Goal: Information Seeking & Learning: Learn about a topic

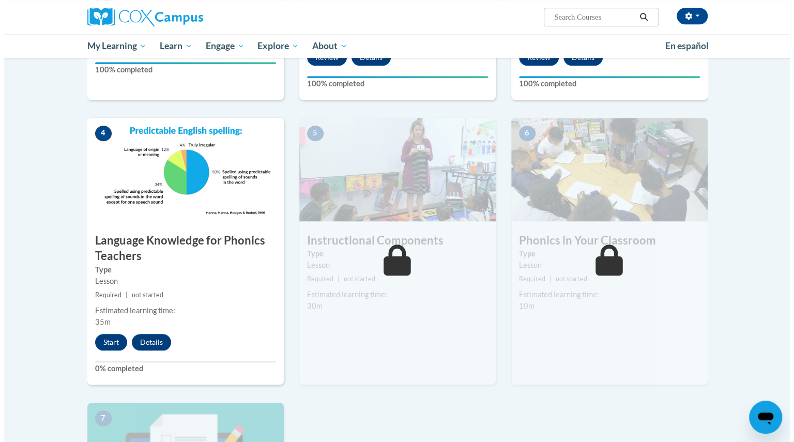
scroll to position [465, 0]
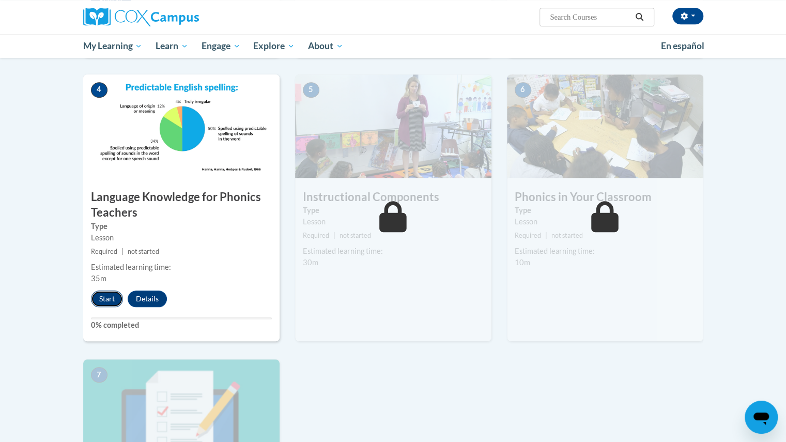
click at [105, 299] on button "Start" at bounding box center [107, 299] width 32 height 17
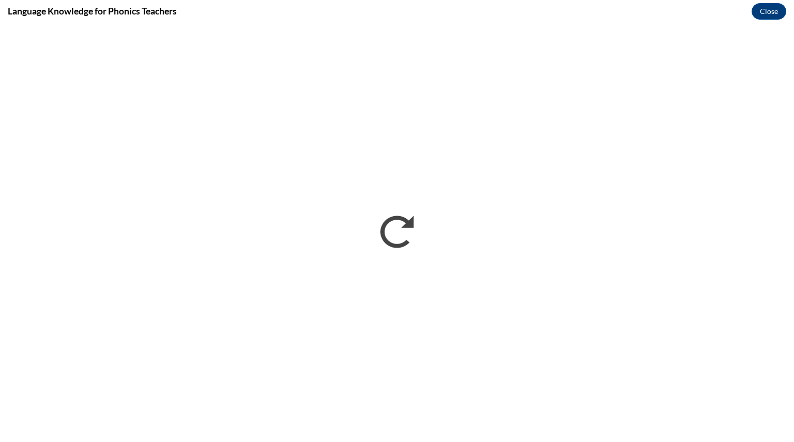
scroll to position [0, 0]
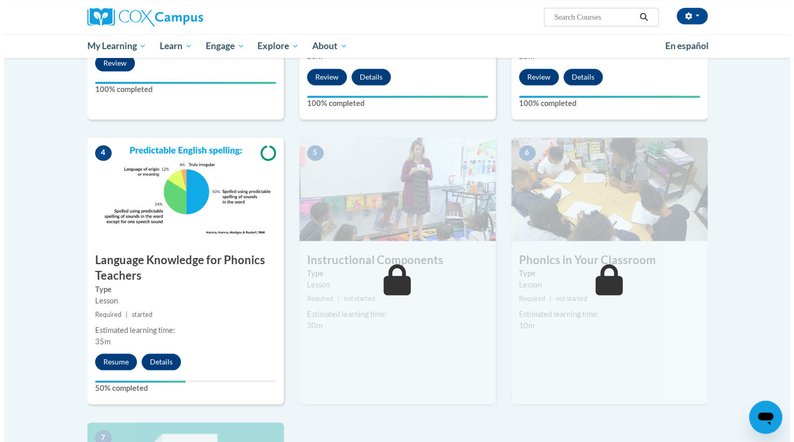
scroll to position [414, 0]
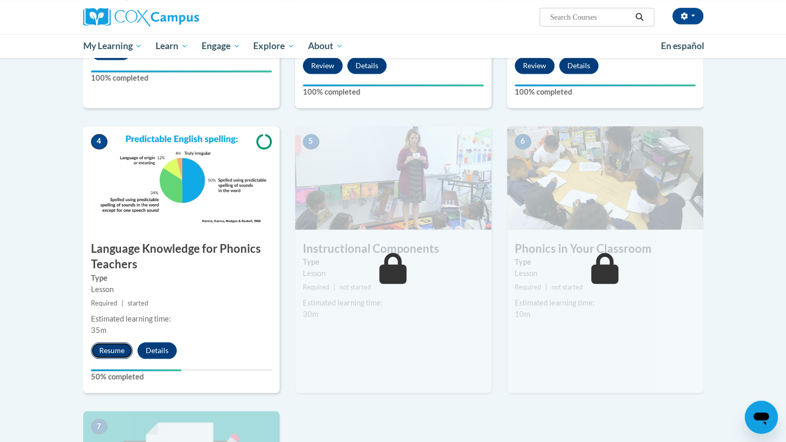
click at [109, 351] on button "Resume" at bounding box center [112, 350] width 42 height 17
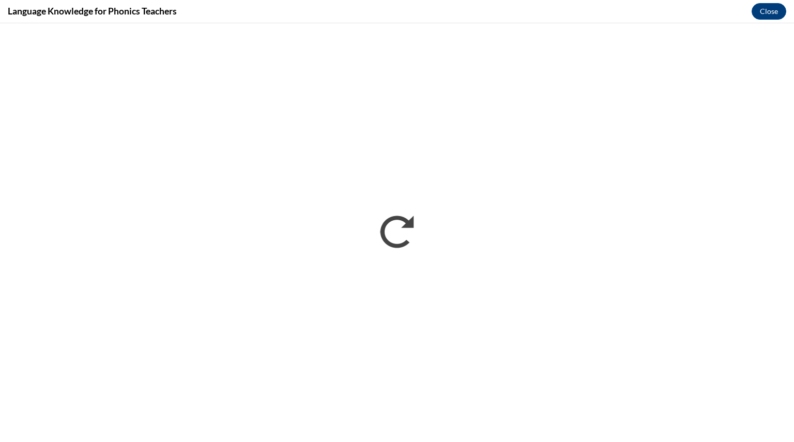
scroll to position [0, 0]
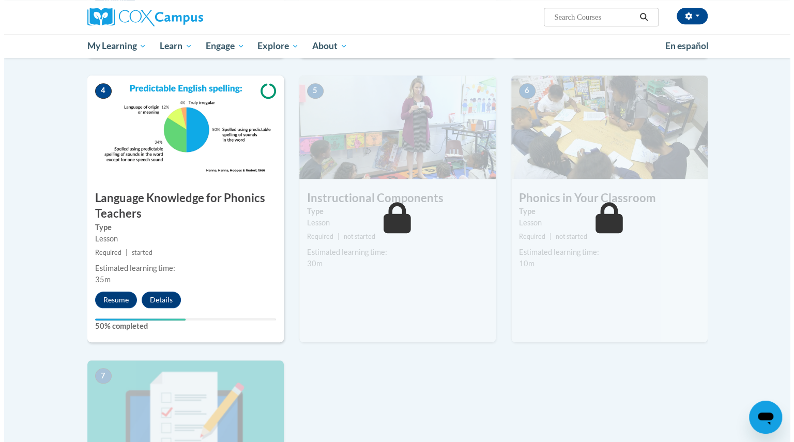
scroll to position [465, 0]
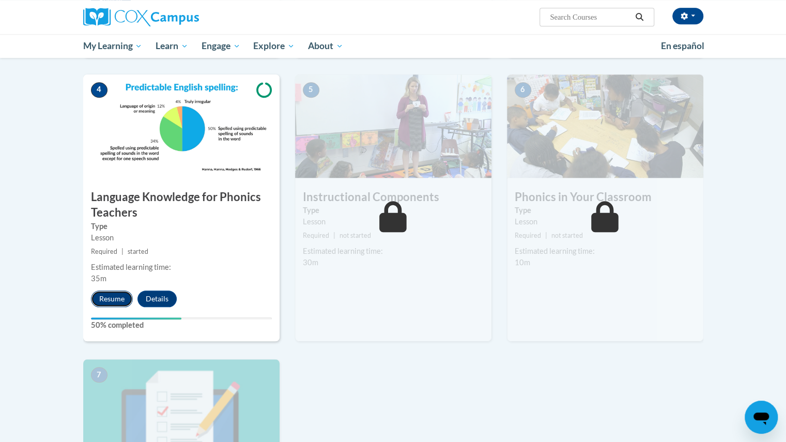
click at [116, 297] on button "Resume" at bounding box center [112, 299] width 42 height 17
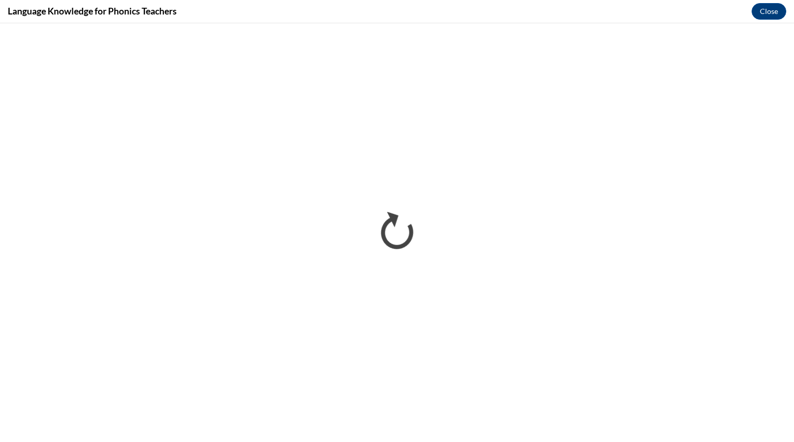
scroll to position [0, 0]
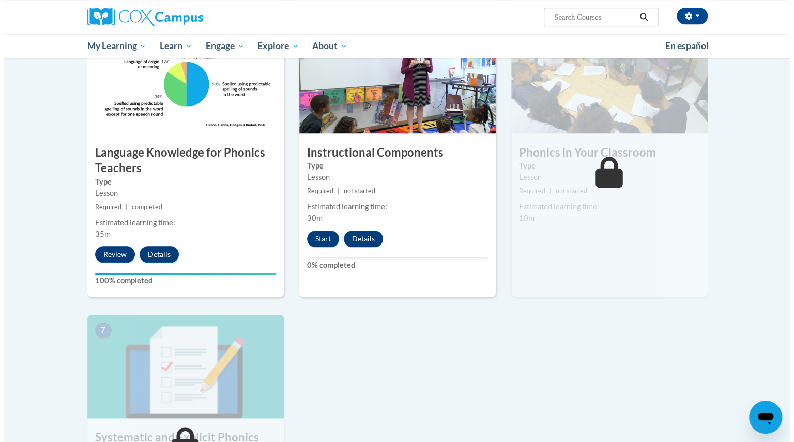
scroll to position [517, 0]
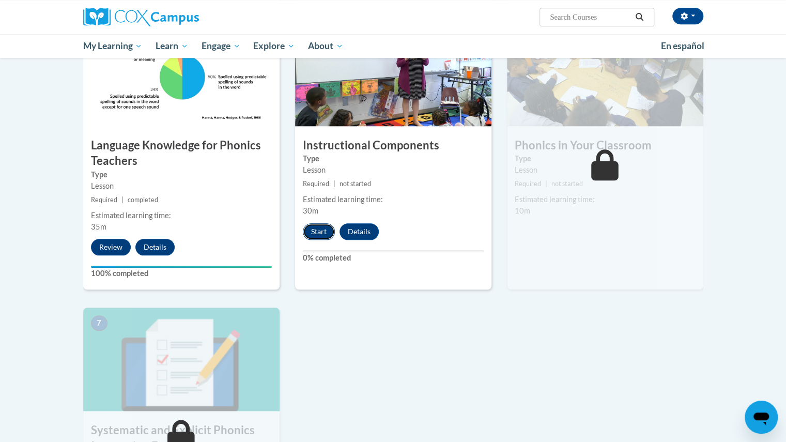
click at [320, 229] on button "Start" at bounding box center [319, 231] width 32 height 17
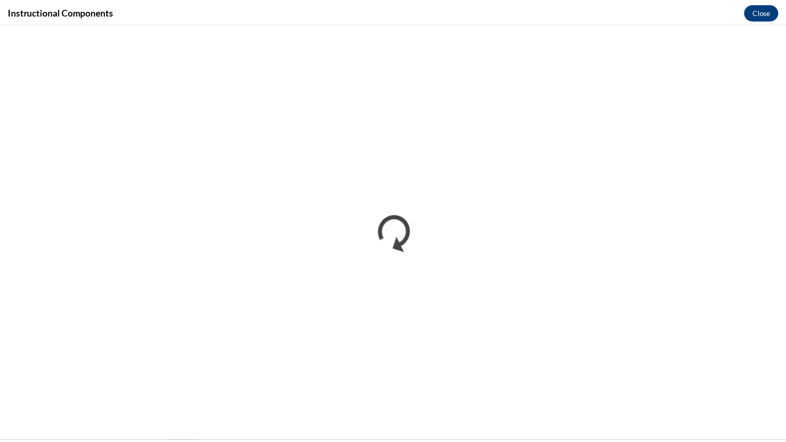
scroll to position [0, 0]
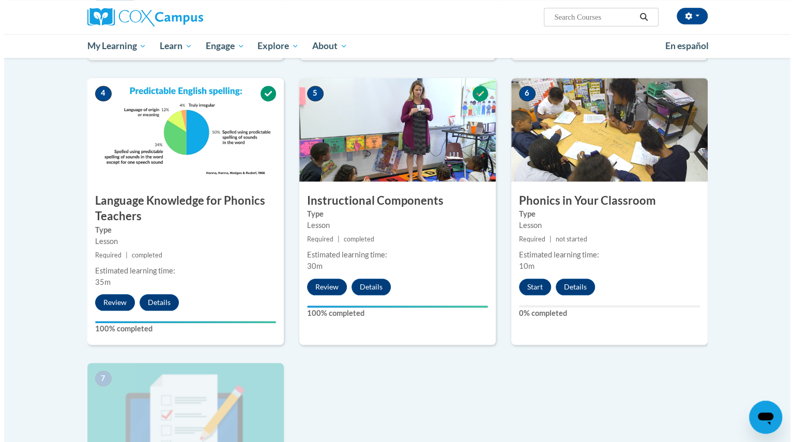
scroll to position [414, 0]
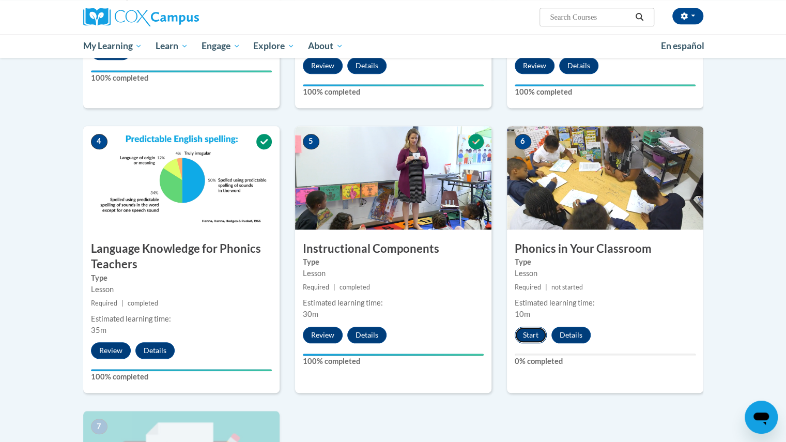
click at [530, 339] on button "Start" at bounding box center [531, 335] width 32 height 17
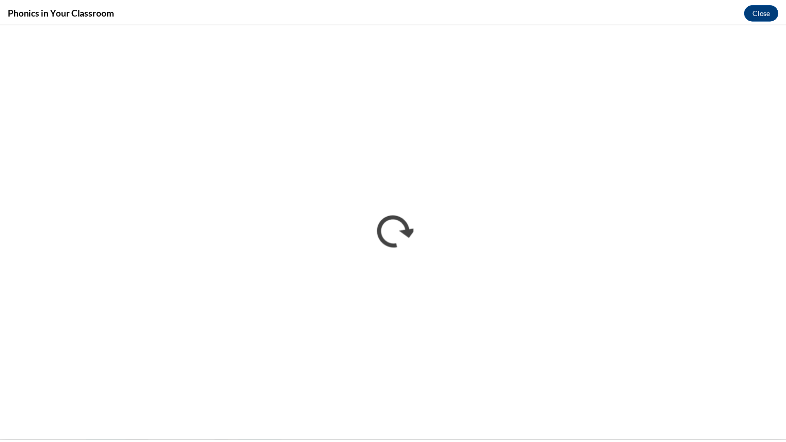
scroll to position [0, 0]
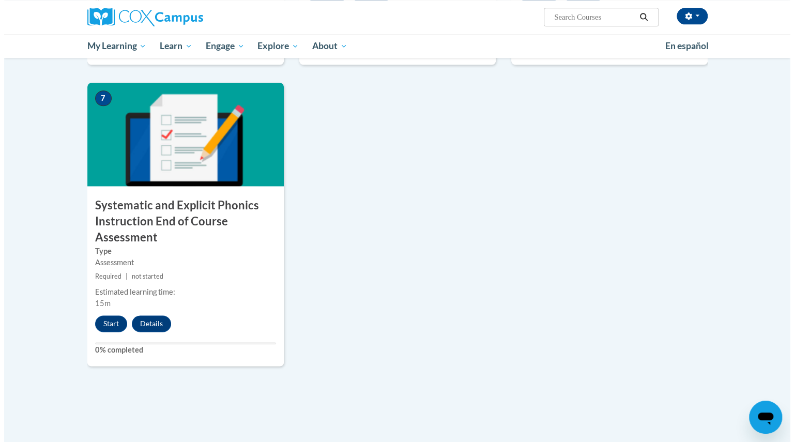
scroll to position [776, 0]
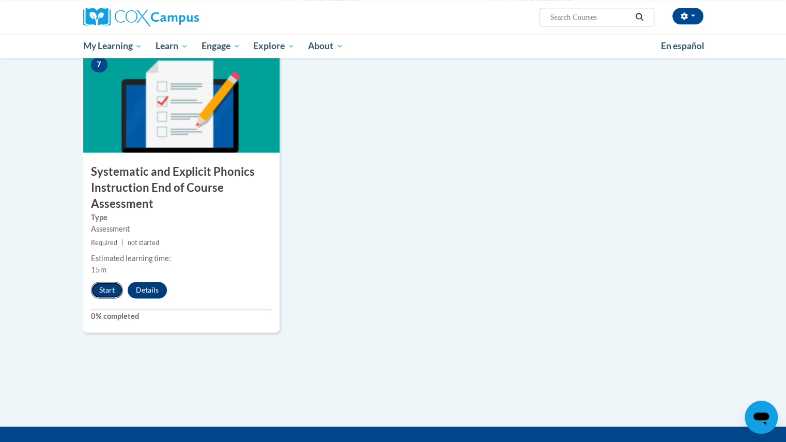
click at [104, 284] on button "Start" at bounding box center [107, 290] width 32 height 17
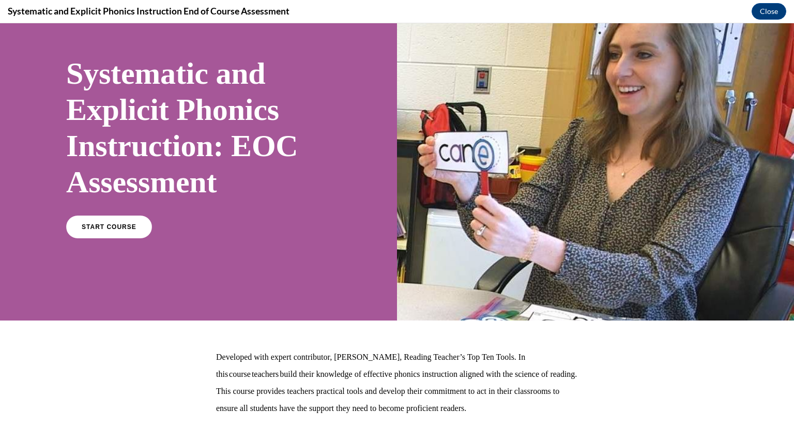
scroll to position [114, 0]
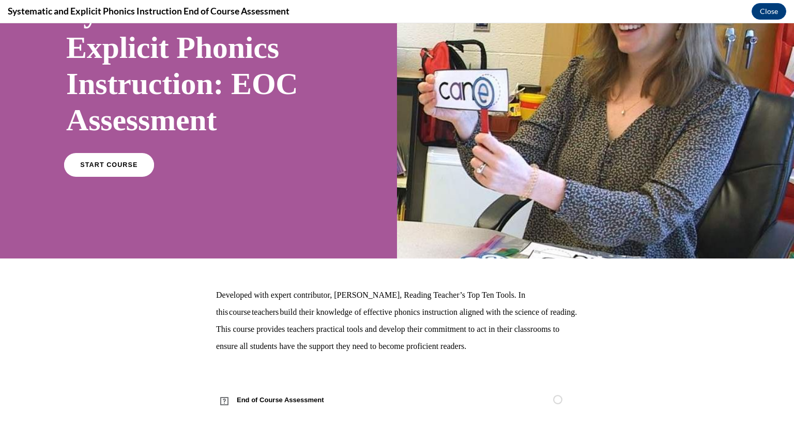
click at [101, 165] on span "START COURSE" at bounding box center [108, 165] width 57 height 8
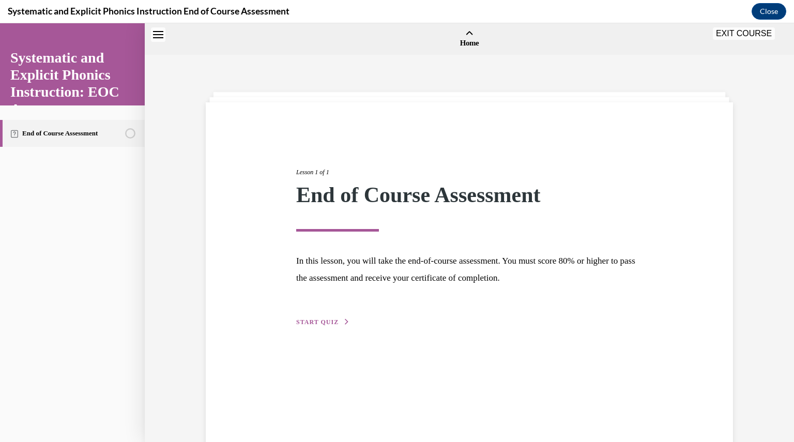
scroll to position [32, 0]
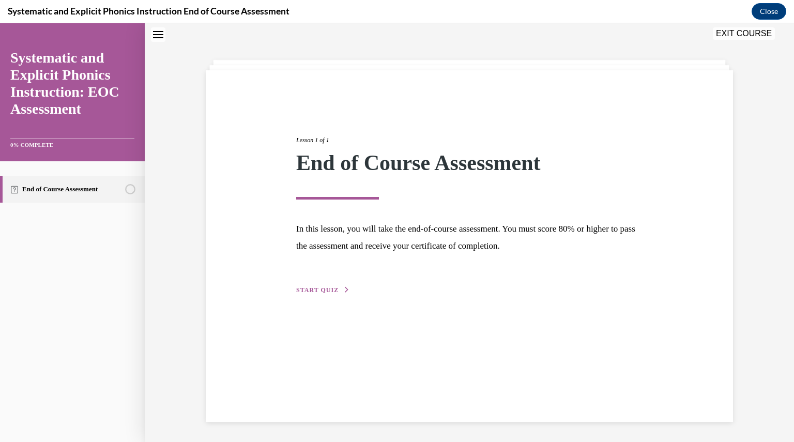
click at [317, 288] on span "START QUIZ" at bounding box center [317, 289] width 42 height 7
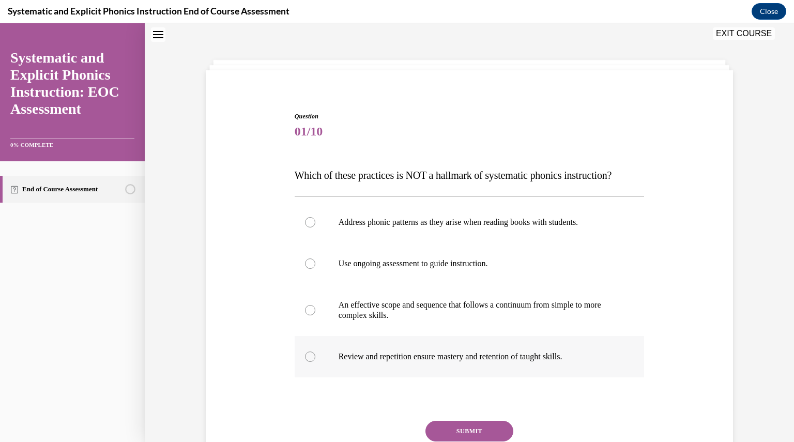
click at [301, 347] on div at bounding box center [470, 356] width 350 height 41
click at [487, 432] on button "SUBMIT" at bounding box center [470, 431] width 88 height 21
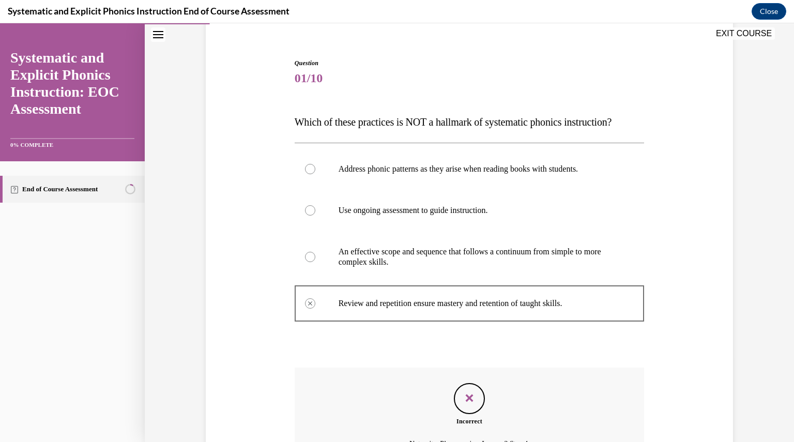
scroll to position [200, 0]
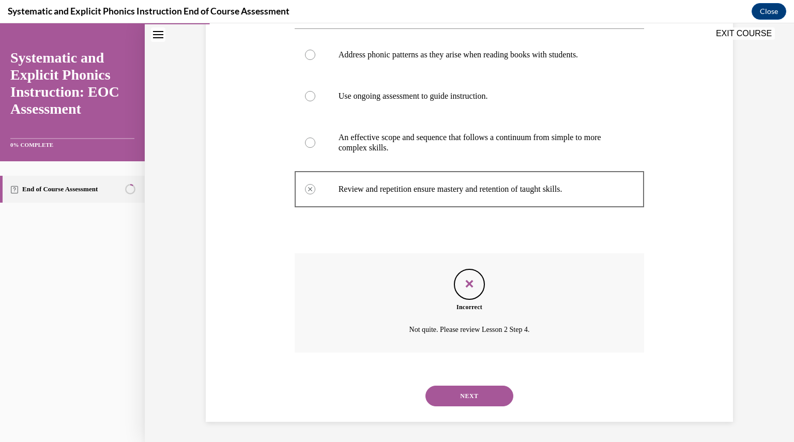
click at [451, 399] on button "NEXT" at bounding box center [470, 396] width 88 height 21
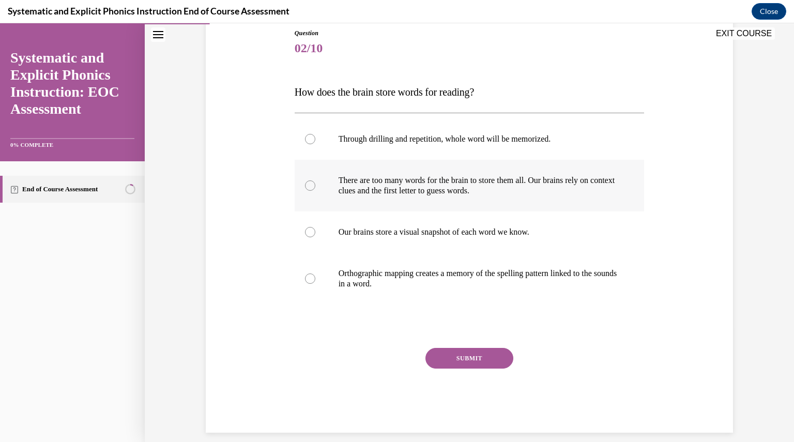
click at [307, 184] on div at bounding box center [310, 185] width 10 height 10
click at [306, 231] on div at bounding box center [310, 232] width 10 height 10
click at [305, 278] on div at bounding box center [310, 279] width 10 height 10
click at [463, 358] on button "SUBMIT" at bounding box center [470, 358] width 88 height 21
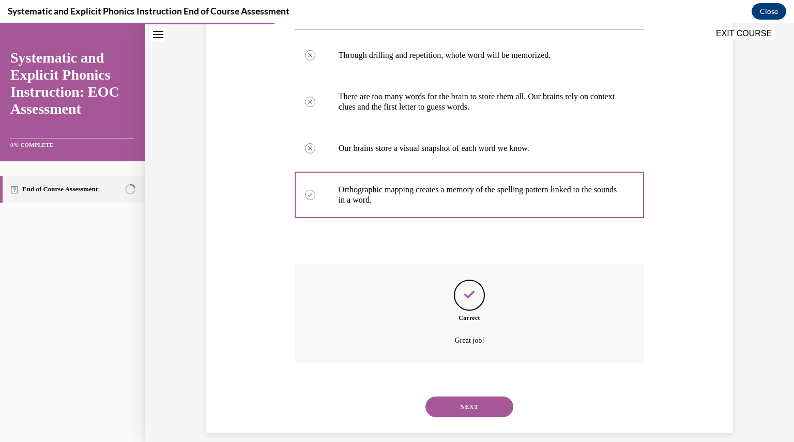
scroll to position [210, 0]
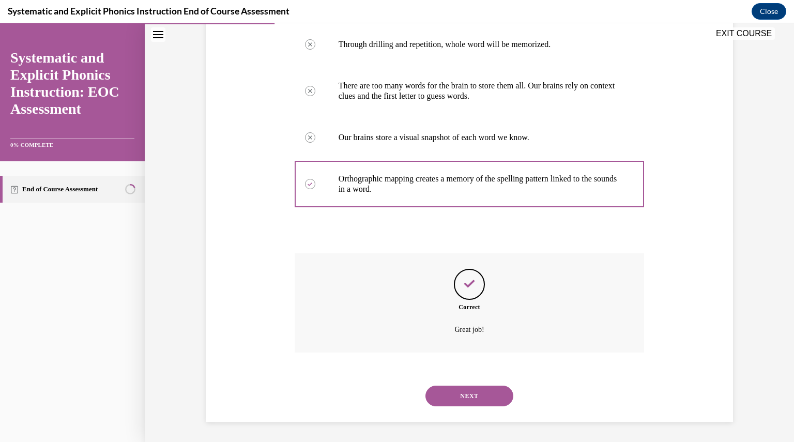
click at [463, 393] on button "NEXT" at bounding box center [470, 396] width 88 height 21
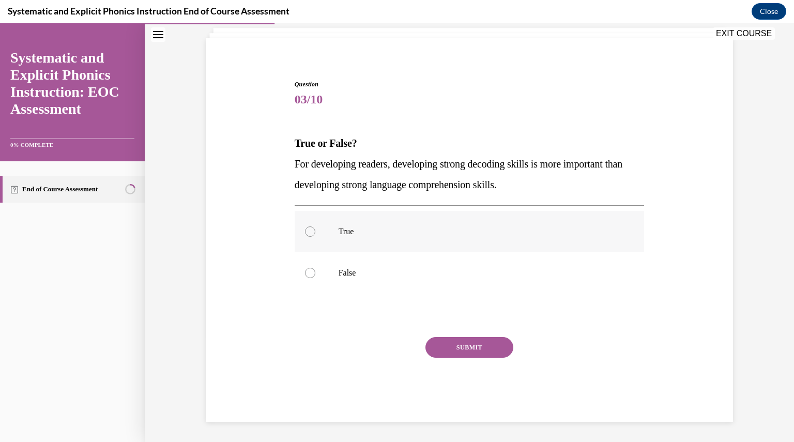
click at [306, 230] on div at bounding box center [310, 231] width 10 height 10
click at [440, 345] on button "SUBMIT" at bounding box center [470, 347] width 88 height 21
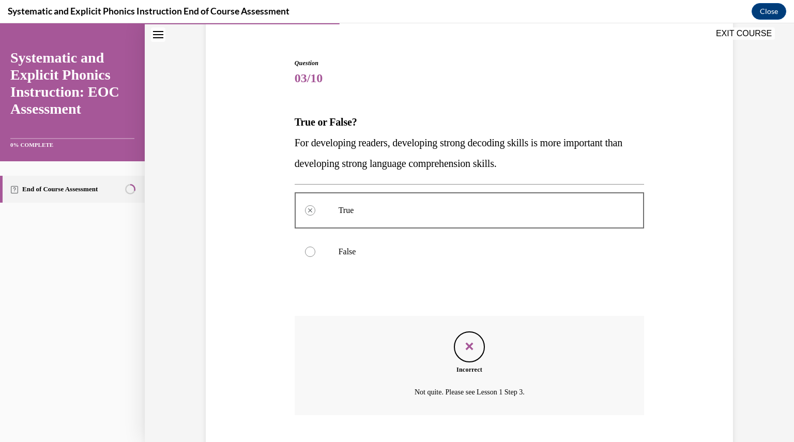
scroll to position [148, 0]
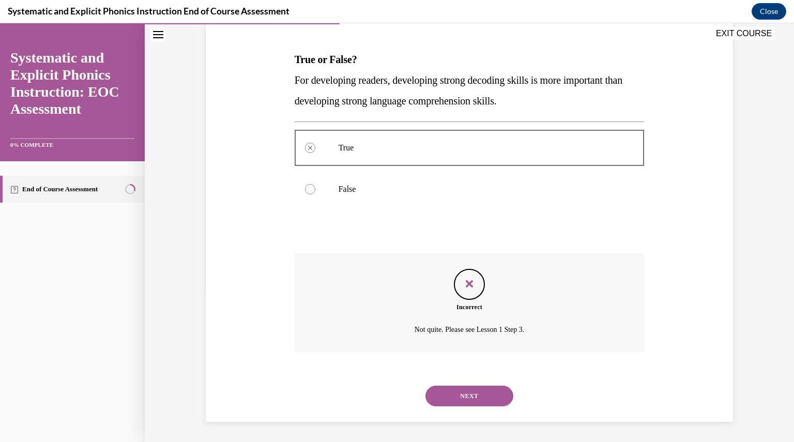
click at [478, 396] on button "NEXT" at bounding box center [470, 396] width 88 height 21
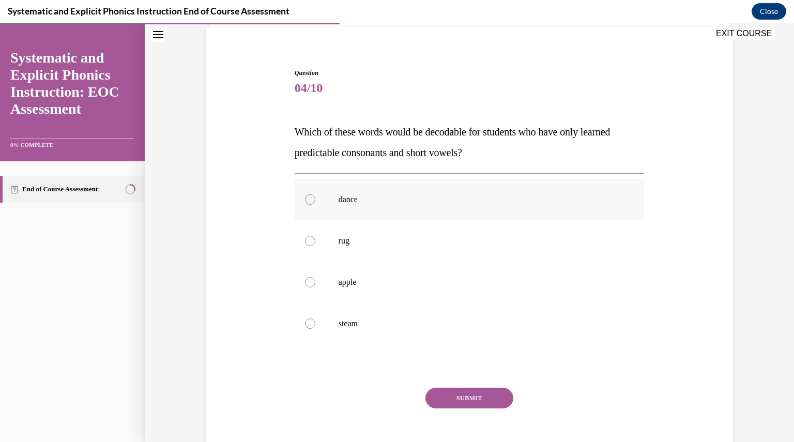
scroll to position [81, 0]
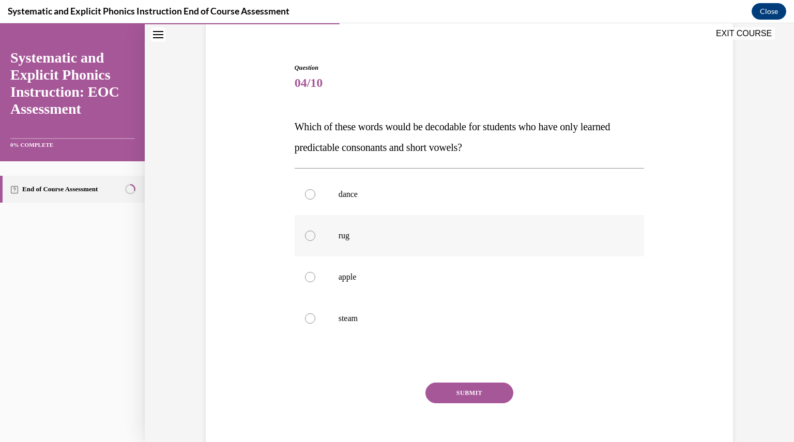
click at [306, 233] on div at bounding box center [310, 236] width 10 height 10
click at [305, 276] on div at bounding box center [310, 277] width 10 height 10
click at [306, 235] on div at bounding box center [310, 236] width 10 height 10
click at [456, 392] on button "SUBMIT" at bounding box center [470, 393] width 88 height 21
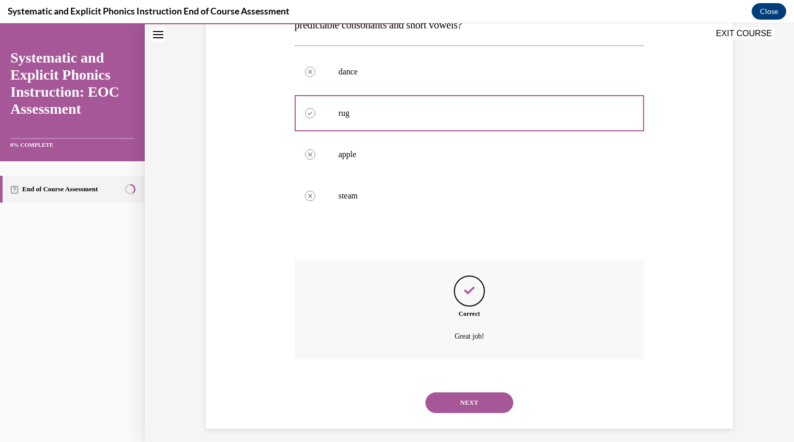
scroll to position [210, 0]
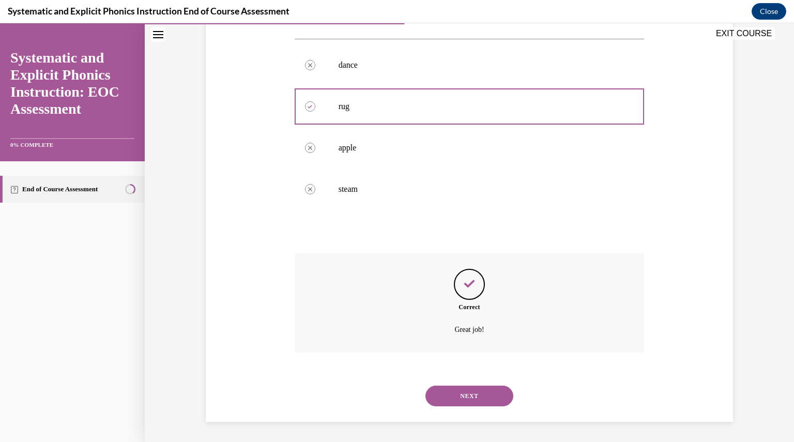
click at [459, 392] on button "NEXT" at bounding box center [470, 396] width 88 height 21
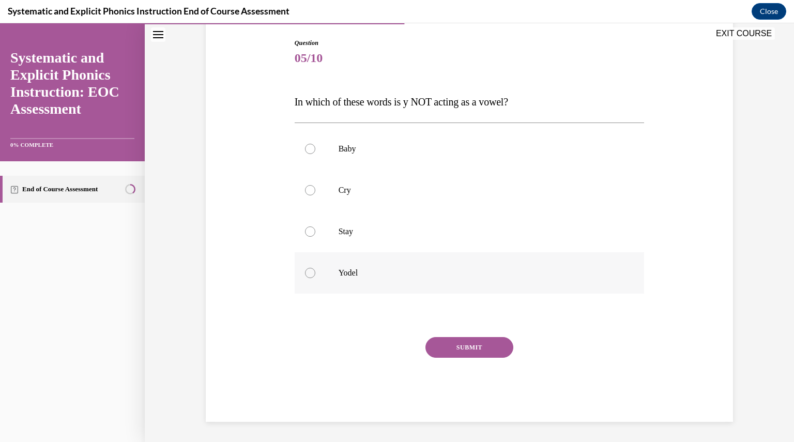
click at [306, 272] on div at bounding box center [310, 273] width 10 height 10
click at [468, 345] on button "SUBMIT" at bounding box center [470, 347] width 88 height 21
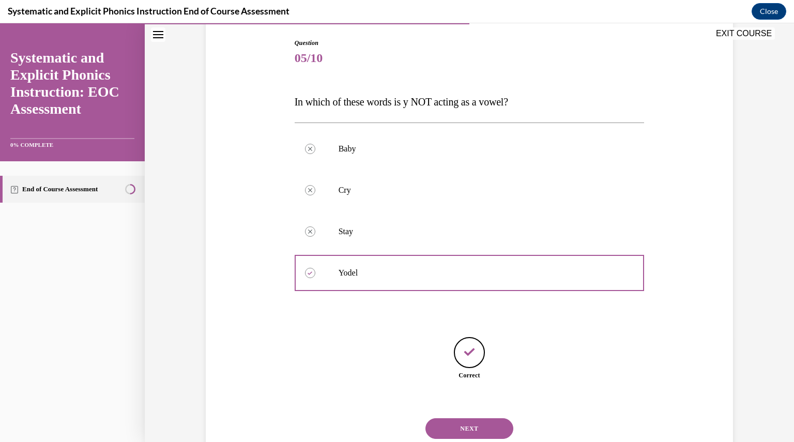
scroll to position [138, 0]
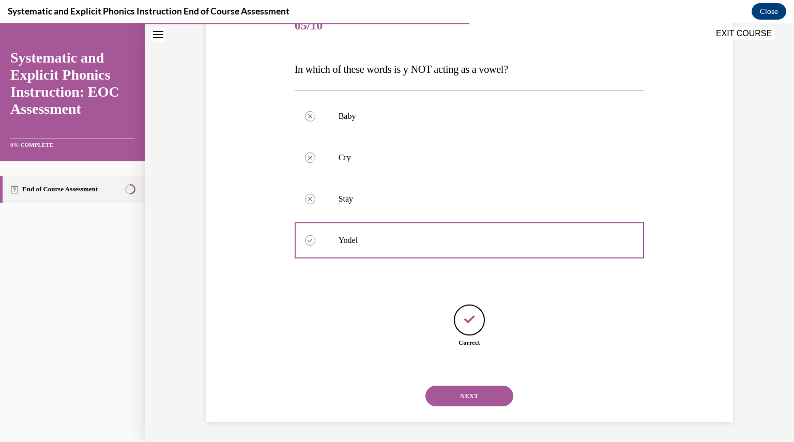
click at [467, 399] on button "NEXT" at bounding box center [470, 396] width 88 height 21
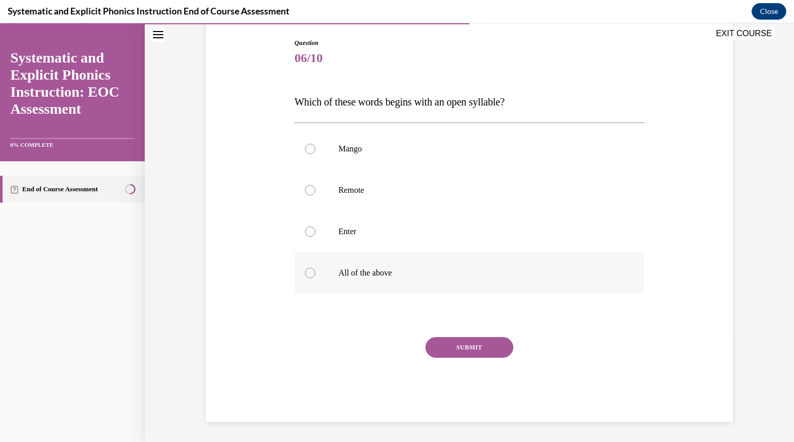
click at [307, 272] on div at bounding box center [310, 273] width 10 height 10
click at [455, 343] on button "SUBMIT" at bounding box center [470, 347] width 88 height 21
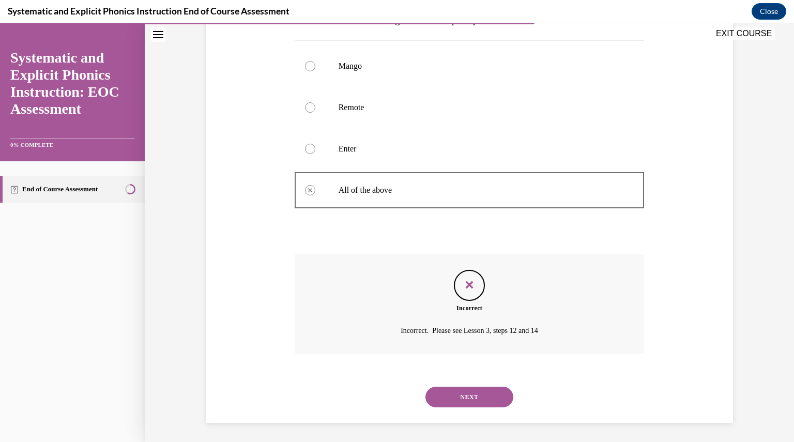
scroll to position [189, 0]
click at [457, 390] on button "NEXT" at bounding box center [470, 396] width 88 height 21
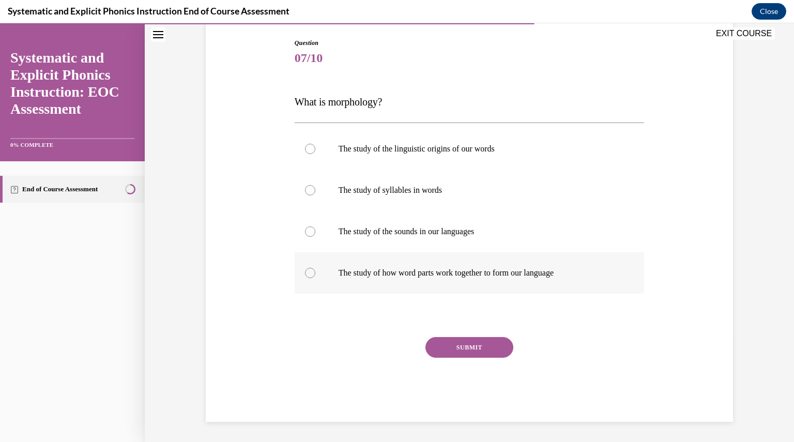
click at [308, 271] on div at bounding box center [310, 273] width 10 height 10
click at [489, 347] on button "SUBMIT" at bounding box center [470, 347] width 88 height 21
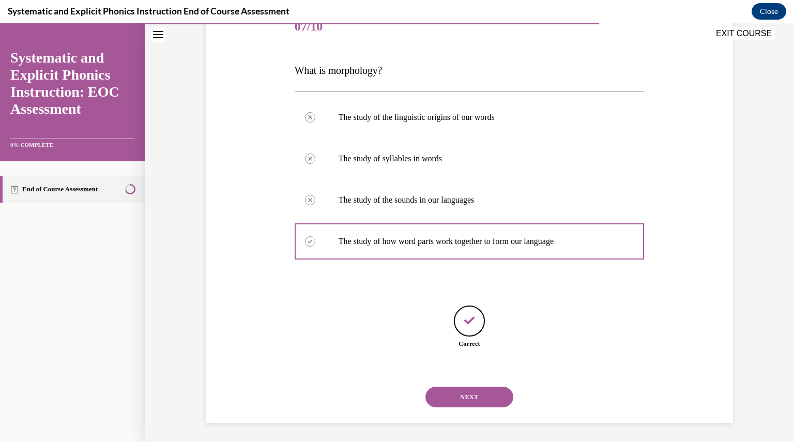
scroll to position [138, 0]
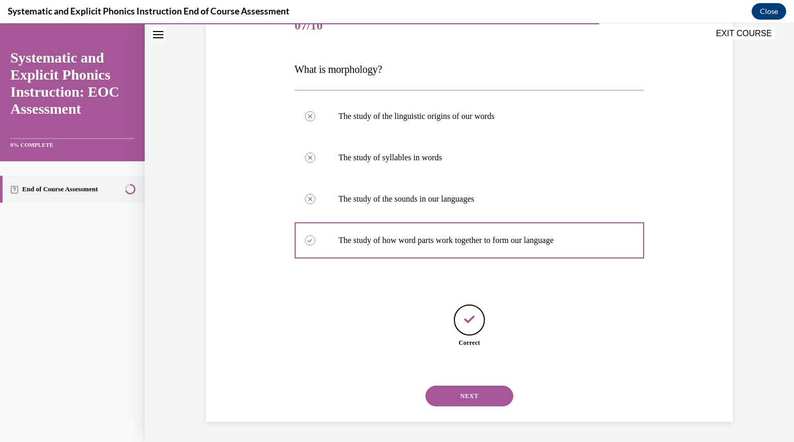
click at [461, 394] on button "NEXT" at bounding box center [470, 396] width 88 height 21
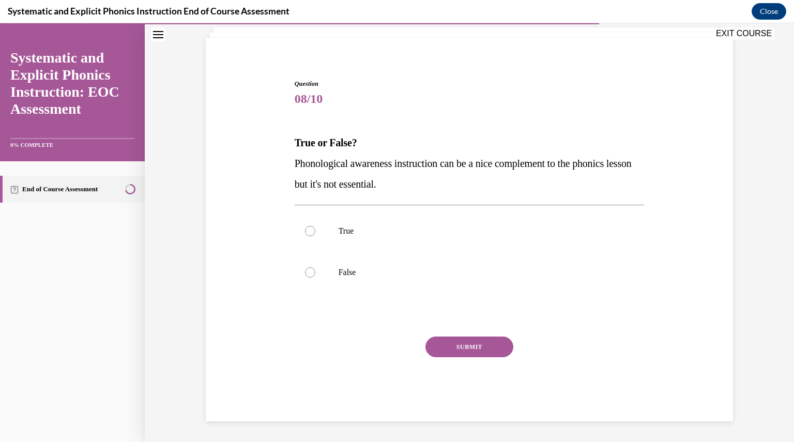
scroll to position [64, 0]
click at [306, 274] on div at bounding box center [310, 273] width 10 height 10
click at [458, 348] on button "SUBMIT" at bounding box center [470, 347] width 88 height 21
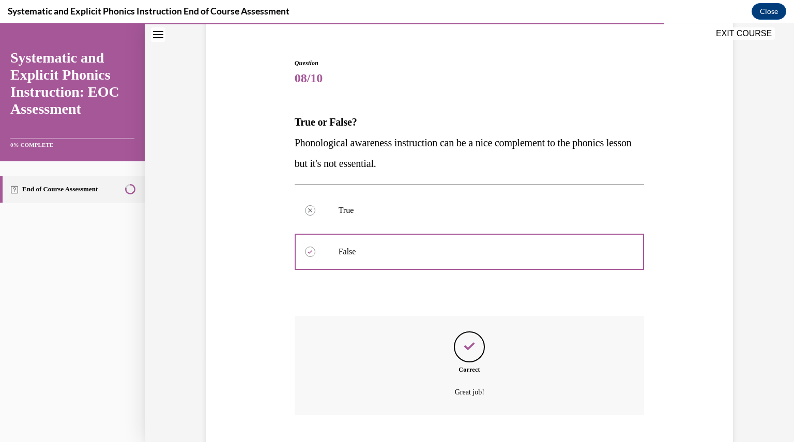
scroll to position [148, 0]
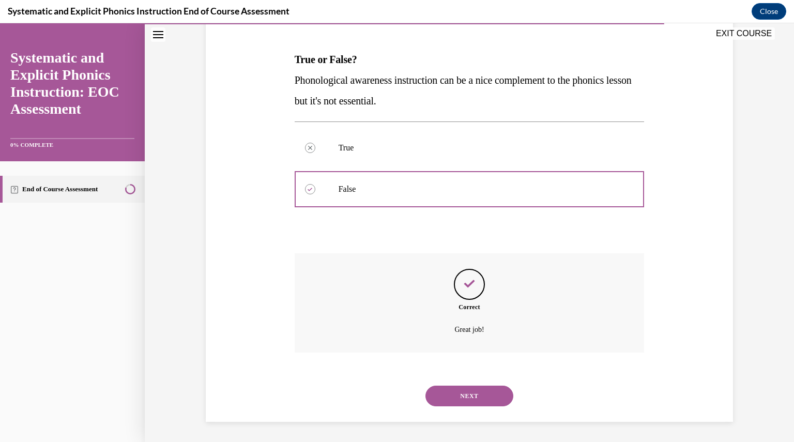
click at [474, 395] on button "NEXT" at bounding box center [470, 396] width 88 height 21
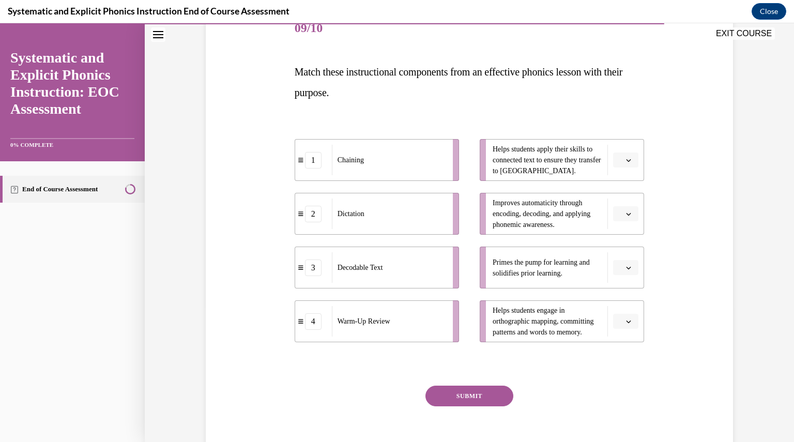
scroll to position [155, 0]
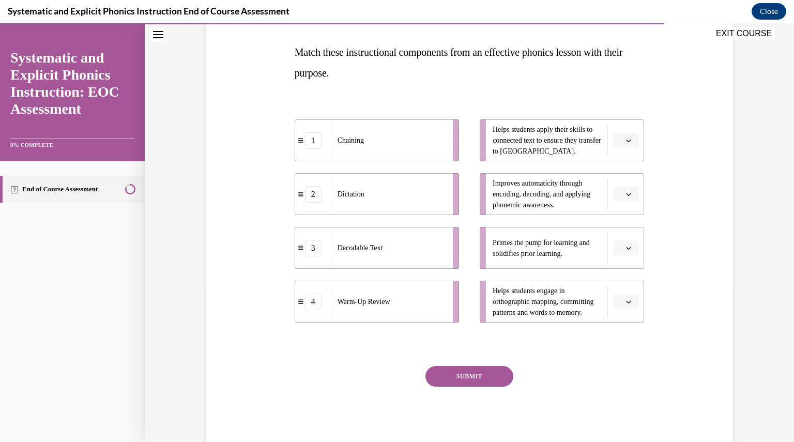
click at [626, 302] on icon "button" at bounding box center [628, 301] width 5 height 5
click at [623, 367] on div "2" at bounding box center [620, 366] width 25 height 21
click at [627, 141] on icon "button" at bounding box center [628, 140] width 5 height 5
click at [616, 225] on span "3" at bounding box center [618, 225] width 4 height 8
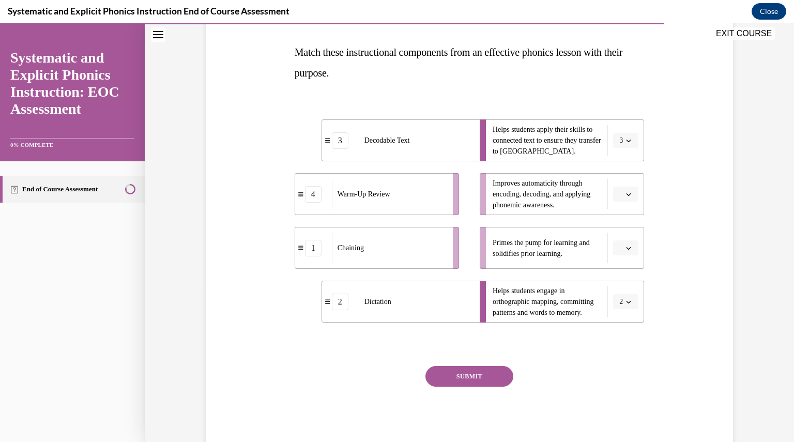
click at [624, 244] on button "button" at bounding box center [625, 248] width 25 height 16
click at [620, 352] on div "4" at bounding box center [620, 353] width 25 height 21
click at [627, 195] on icon "button" at bounding box center [628, 194] width 5 height 5
click at [616, 239] on span "1" at bounding box center [618, 238] width 4 height 8
click at [457, 373] on button "SUBMIT" at bounding box center [470, 376] width 88 height 21
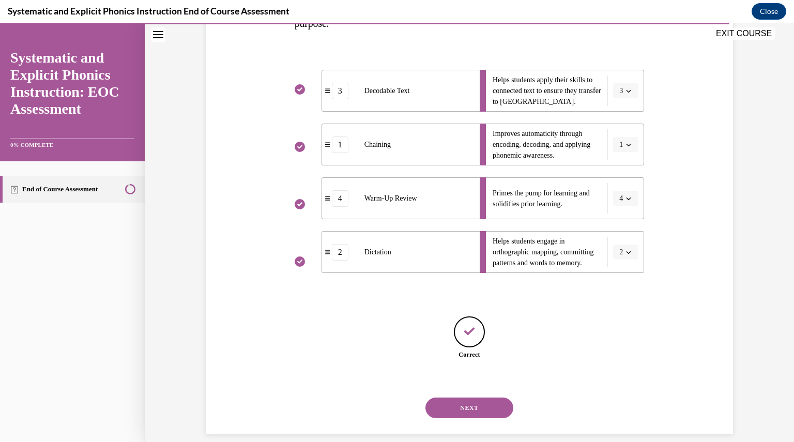
scroll to position [217, 0]
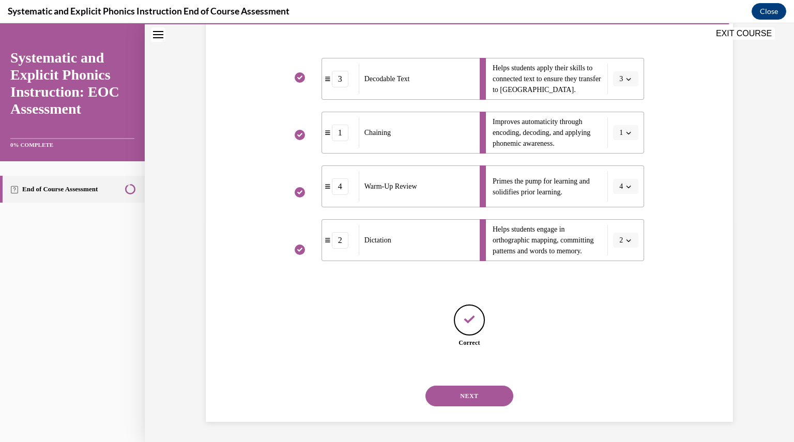
click at [470, 396] on button "NEXT" at bounding box center [470, 396] width 88 height 21
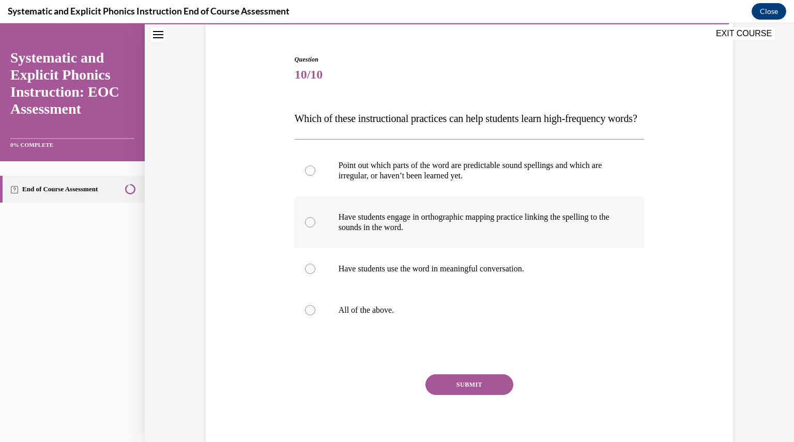
scroll to position [103, 0]
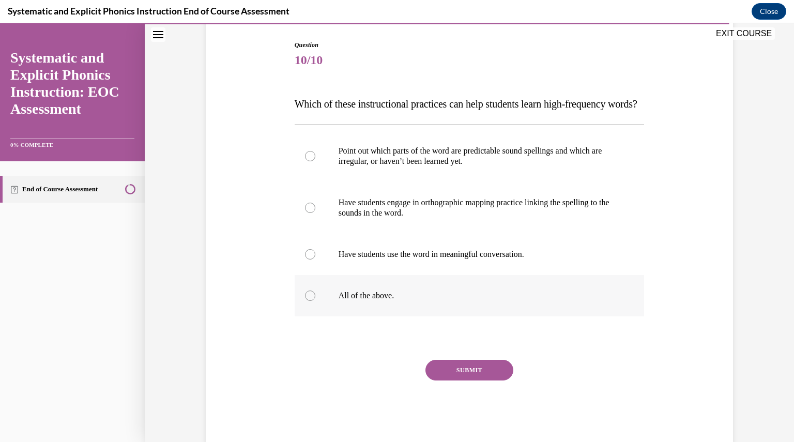
drag, startPoint x: 302, startPoint y: 315, endPoint x: 311, endPoint y: 317, distance: 9.0
click at [305, 301] on div at bounding box center [310, 296] width 10 height 10
click at [446, 381] on button "SUBMIT" at bounding box center [470, 370] width 88 height 21
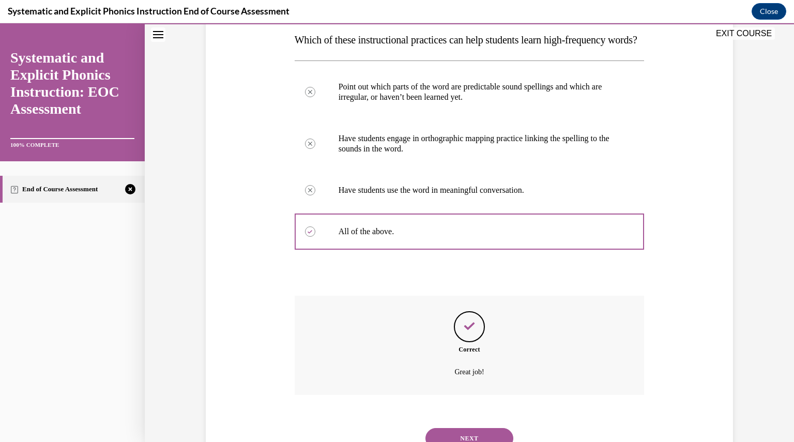
scroll to position [231, 0]
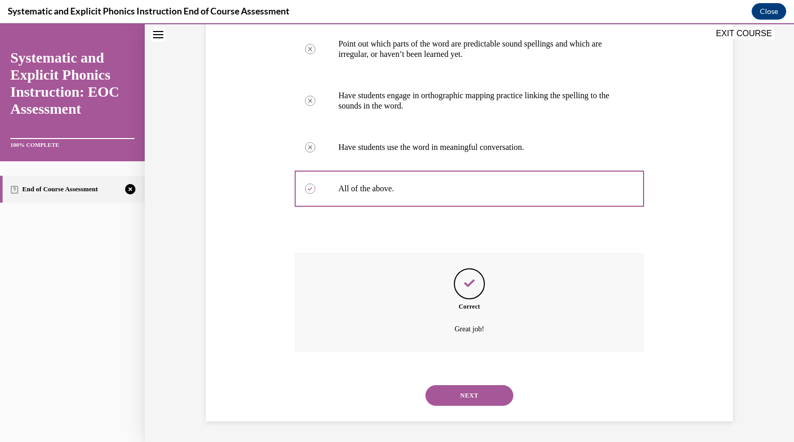
click at [469, 391] on button "NEXT" at bounding box center [470, 395] width 88 height 21
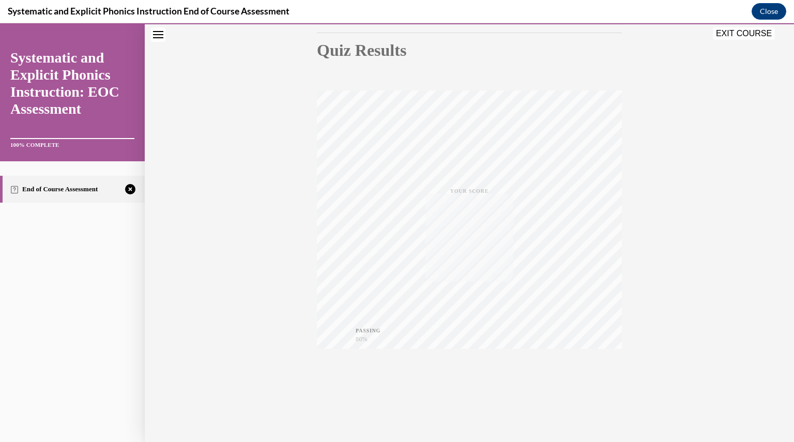
scroll to position [111, 0]
click at [468, 375] on icon "button" at bounding box center [469, 379] width 37 height 11
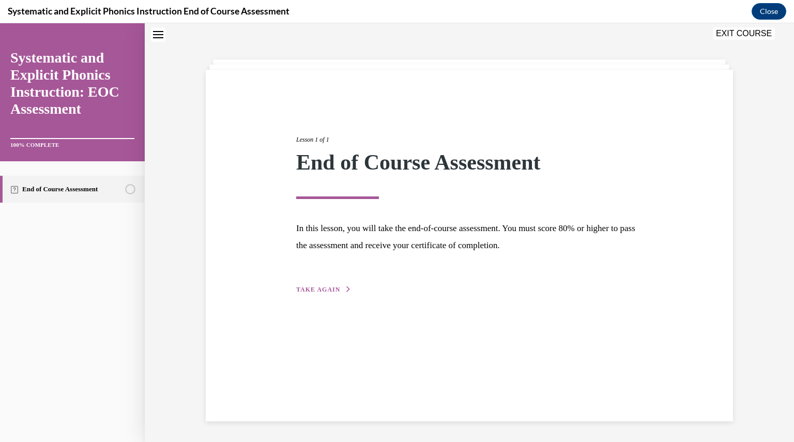
click at [305, 290] on span "TAKE AGAIN" at bounding box center [318, 289] width 44 height 7
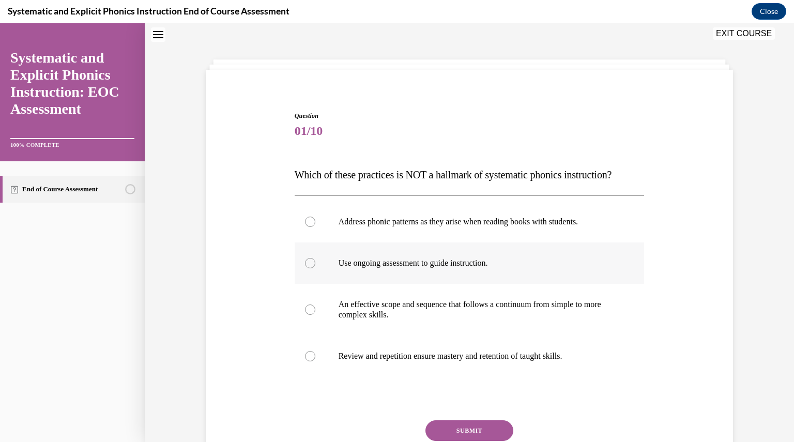
click at [305, 263] on div at bounding box center [310, 263] width 10 height 10
click at [440, 427] on button "SUBMIT" at bounding box center [470, 430] width 88 height 21
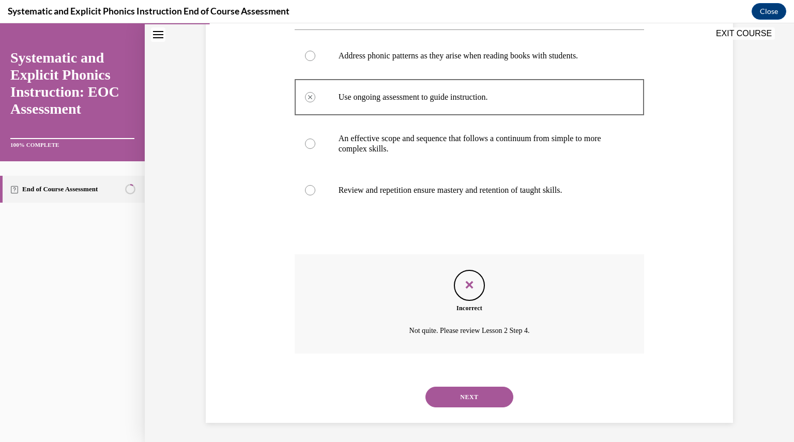
scroll to position [200, 0]
click at [469, 394] on button "NEXT" at bounding box center [470, 396] width 88 height 21
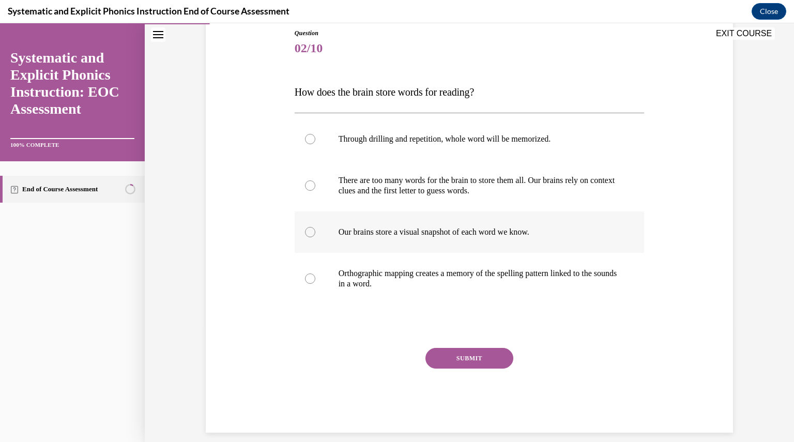
click at [305, 232] on div at bounding box center [310, 232] width 10 height 10
click at [457, 358] on button "SUBMIT" at bounding box center [470, 358] width 88 height 21
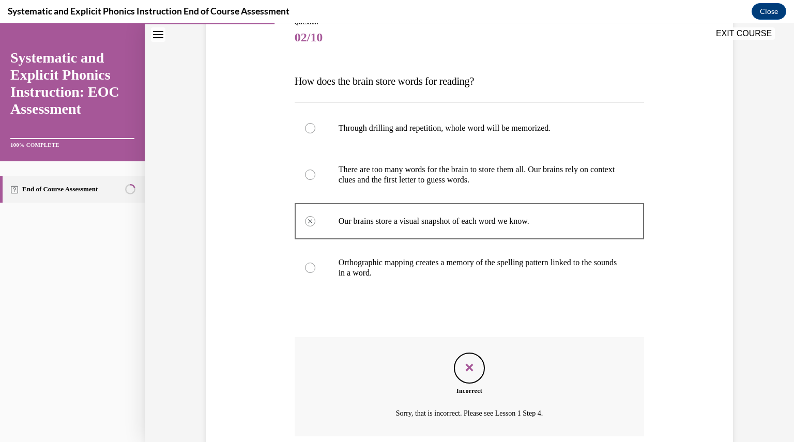
scroll to position [210, 0]
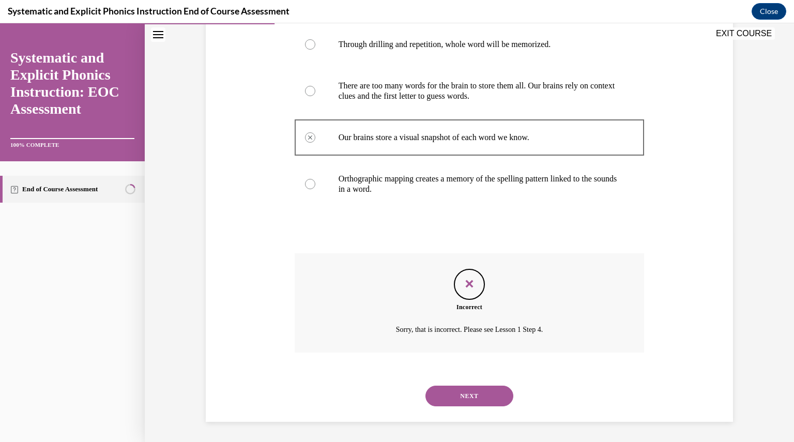
click at [473, 389] on button "NEXT" at bounding box center [470, 396] width 88 height 21
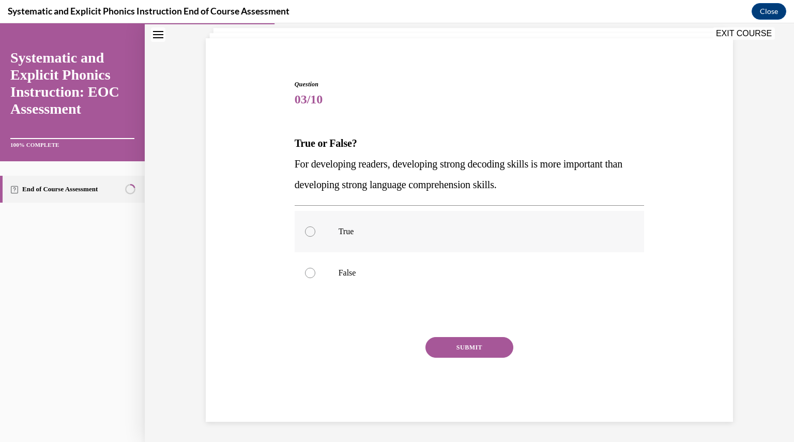
click at [306, 231] on div at bounding box center [310, 231] width 10 height 10
click at [456, 346] on button "SUBMIT" at bounding box center [470, 347] width 88 height 21
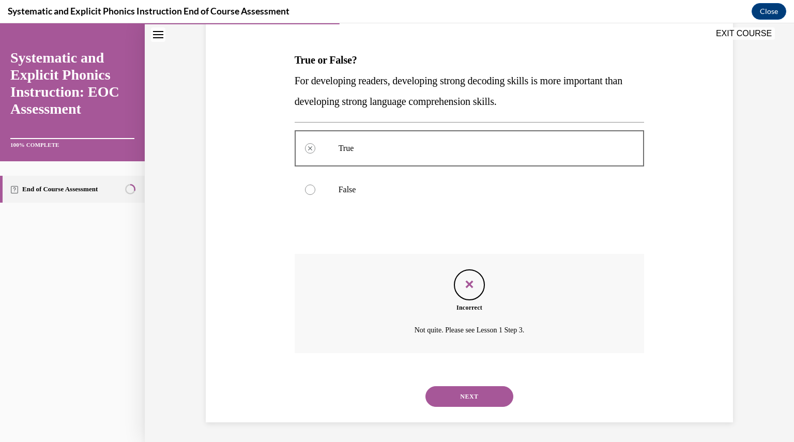
scroll to position [148, 0]
click at [453, 394] on button "NEXT" at bounding box center [470, 396] width 88 height 21
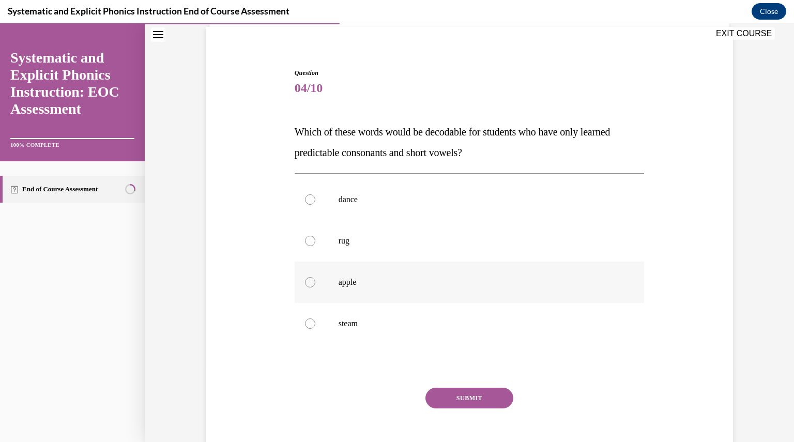
scroll to position [81, 0]
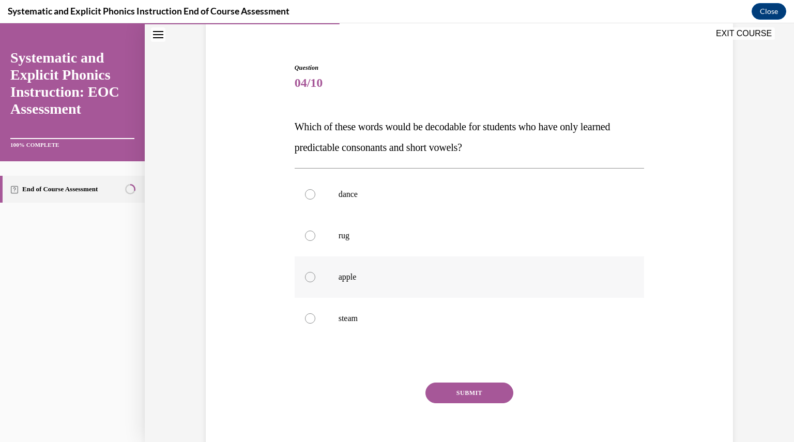
drag, startPoint x: 309, startPoint y: 232, endPoint x: 376, endPoint y: 294, distance: 91.9
click at [309, 234] on div at bounding box center [310, 236] width 10 height 10
click at [462, 405] on div "SUBMIT" at bounding box center [470, 409] width 350 height 52
click at [464, 388] on button "SUBMIT" at bounding box center [470, 393] width 88 height 21
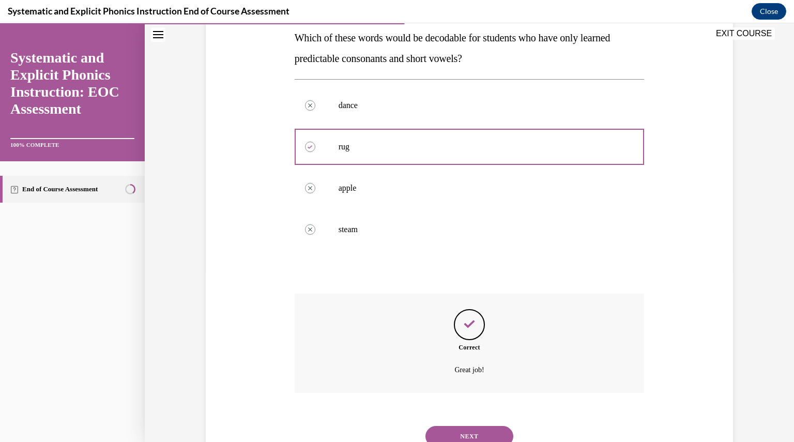
scroll to position [210, 0]
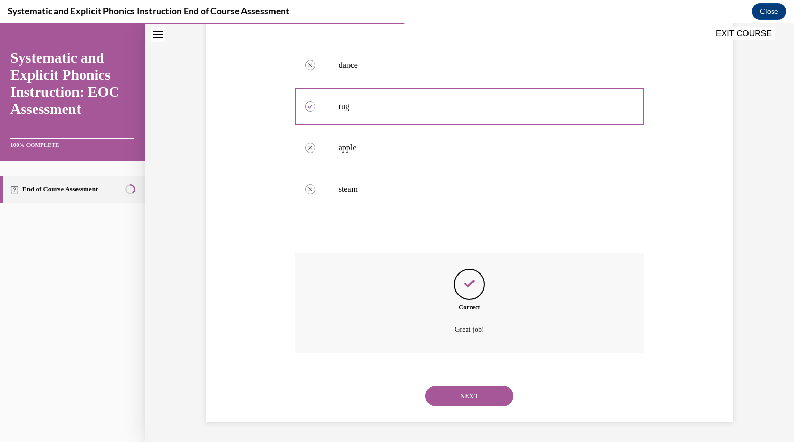
click at [469, 396] on button "NEXT" at bounding box center [470, 396] width 88 height 21
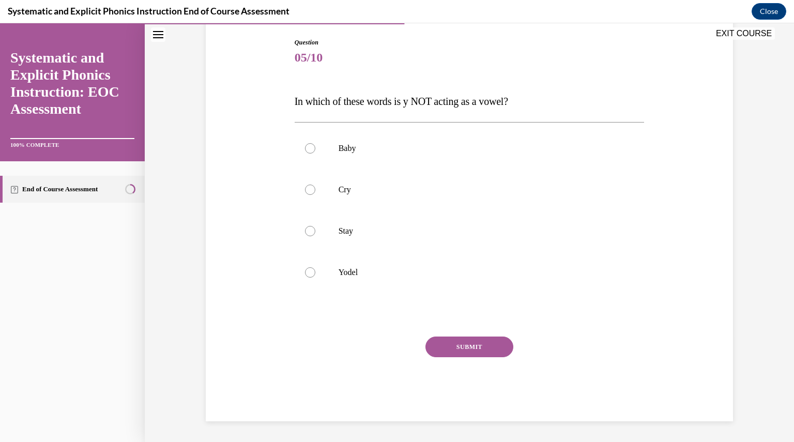
scroll to position [105, 0]
click at [305, 272] on div at bounding box center [310, 273] width 10 height 10
click at [463, 345] on button "SUBMIT" at bounding box center [470, 347] width 88 height 21
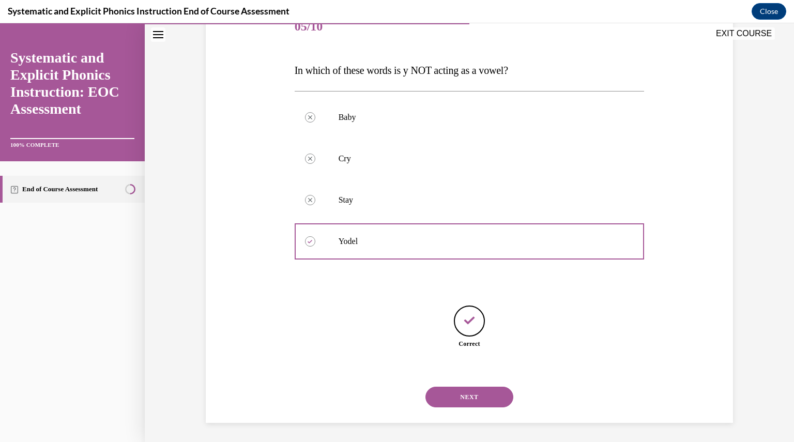
scroll to position [138, 0]
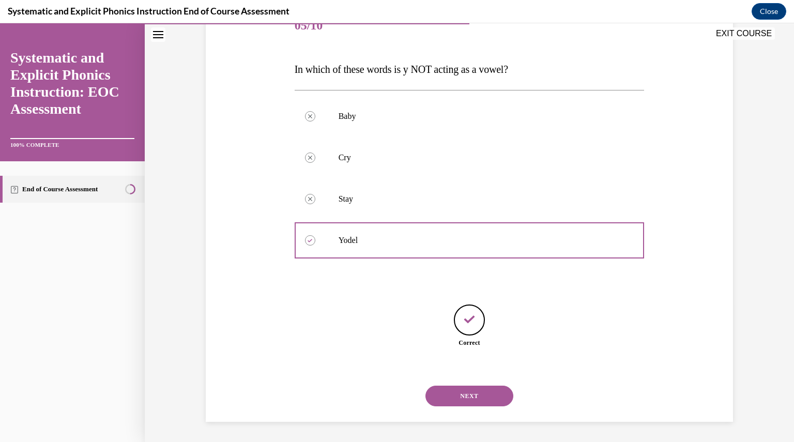
click at [466, 392] on button "NEXT" at bounding box center [470, 396] width 88 height 21
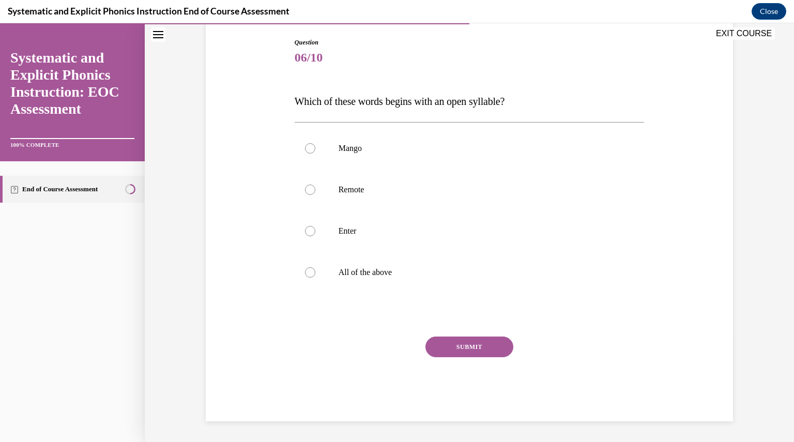
scroll to position [105, 0]
click at [314, 274] on div at bounding box center [470, 272] width 350 height 41
click at [483, 348] on button "SUBMIT" at bounding box center [470, 347] width 88 height 21
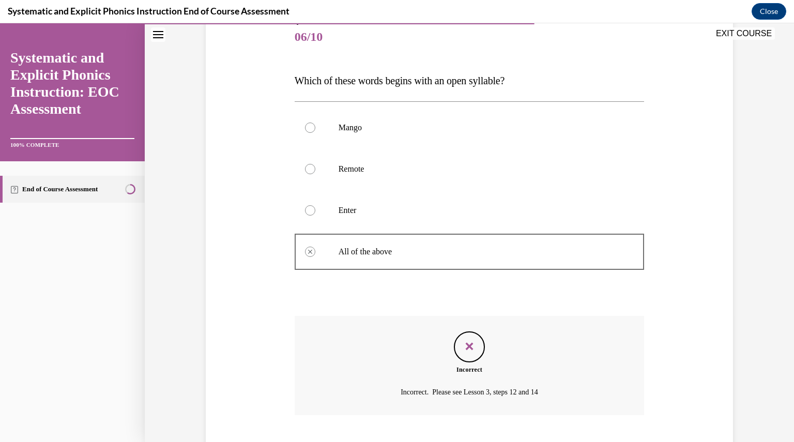
scroll to position [189, 0]
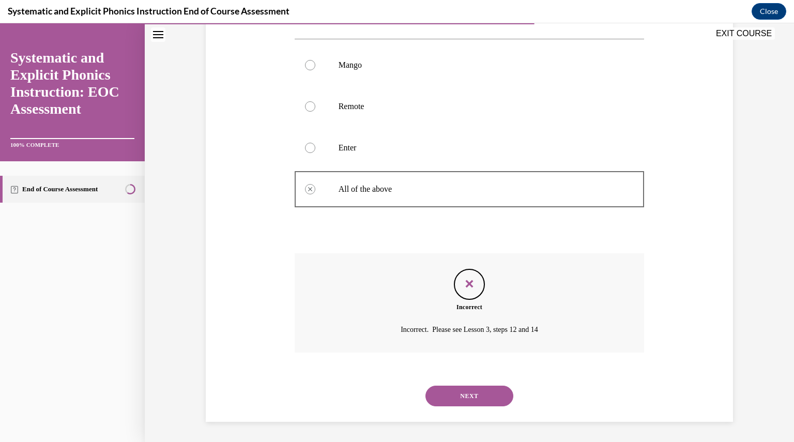
click at [473, 398] on button "NEXT" at bounding box center [470, 396] width 88 height 21
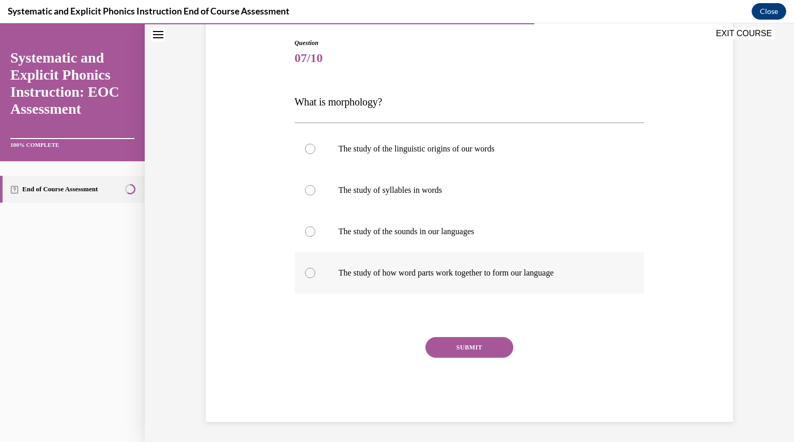
click at [316, 274] on div at bounding box center [470, 272] width 350 height 41
click at [476, 343] on button "SUBMIT" at bounding box center [470, 347] width 88 height 21
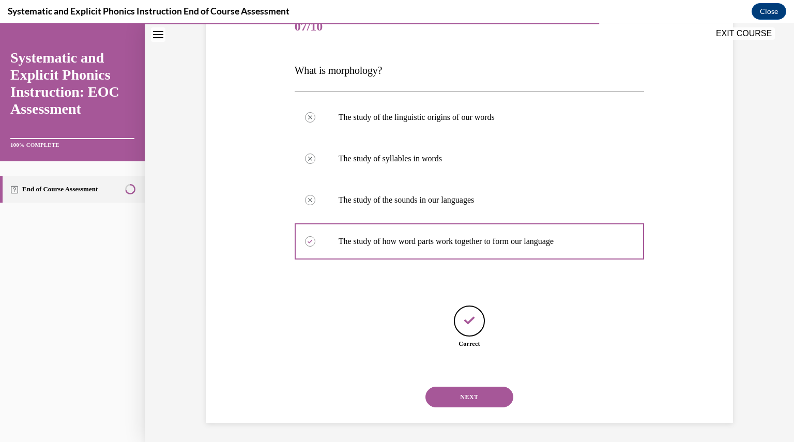
scroll to position [138, 0]
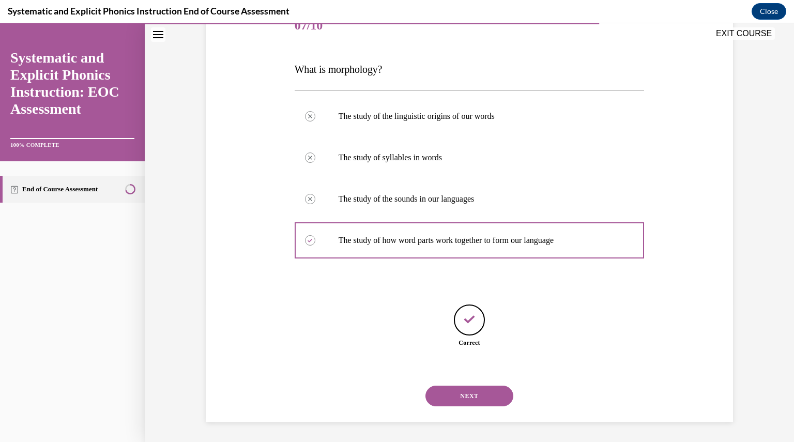
click at [460, 390] on button "NEXT" at bounding box center [470, 396] width 88 height 21
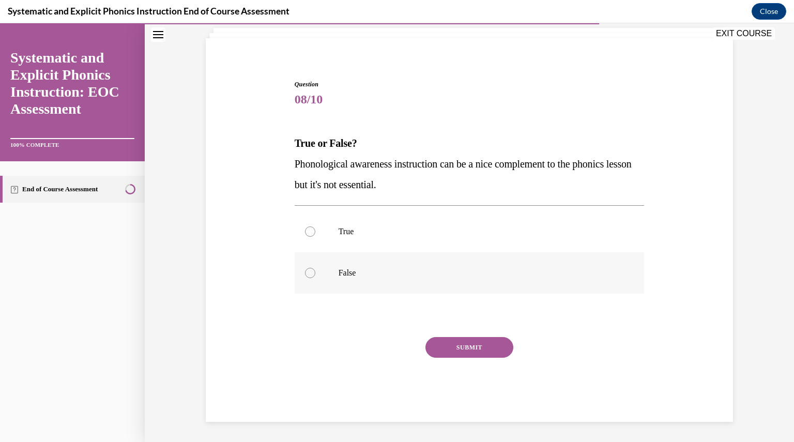
drag, startPoint x: 307, startPoint y: 272, endPoint x: 370, endPoint y: 287, distance: 65.0
click at [315, 273] on div at bounding box center [470, 272] width 350 height 41
click at [465, 351] on button "SUBMIT" at bounding box center [470, 347] width 88 height 21
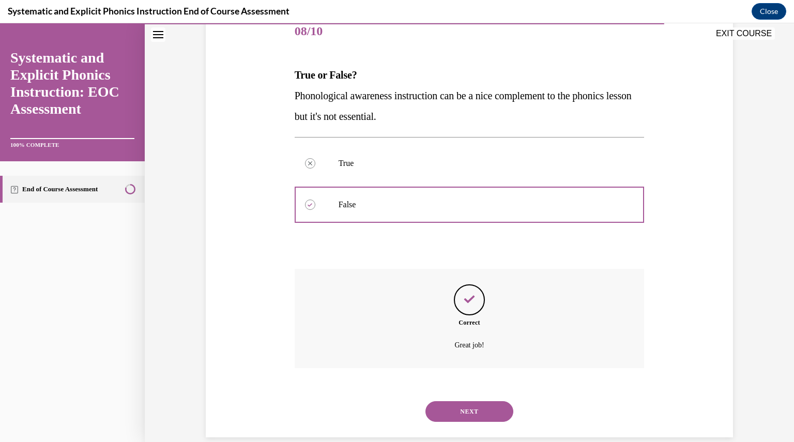
scroll to position [148, 0]
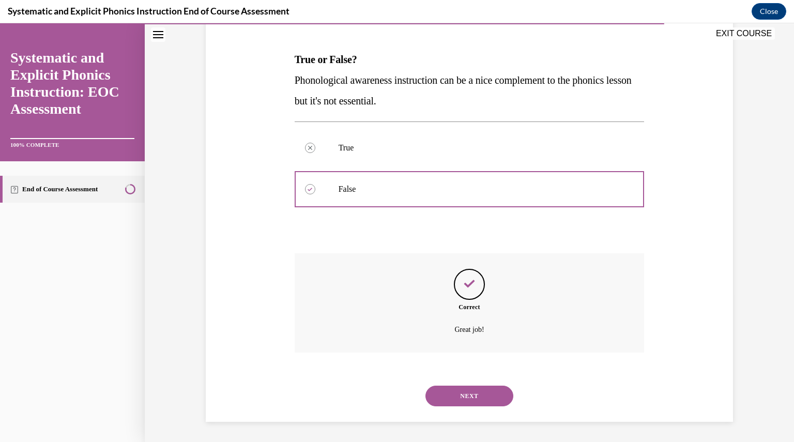
click at [465, 394] on button "NEXT" at bounding box center [470, 396] width 88 height 21
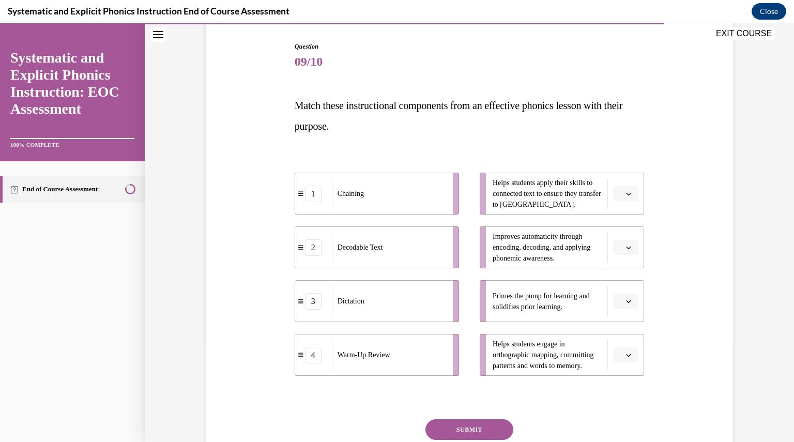
scroll to position [103, 0]
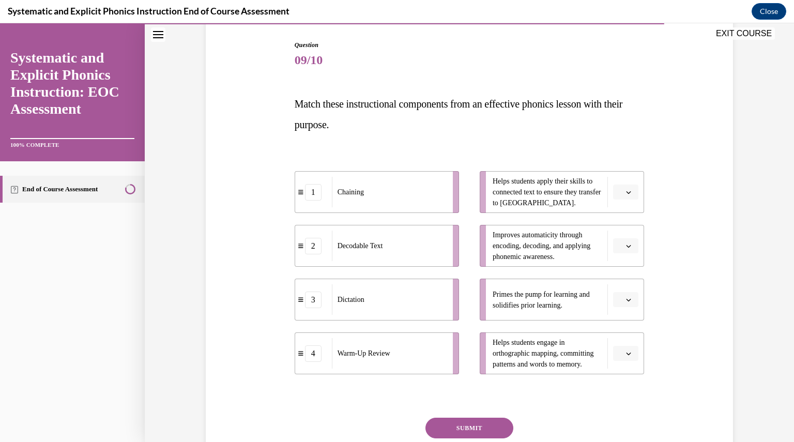
click at [628, 191] on span "button" at bounding box center [628, 192] width 7 height 7
click at [618, 238] on span "1" at bounding box center [618, 236] width 4 height 8
click at [626, 249] on span "button" at bounding box center [628, 245] width 7 height 7
click at [619, 311] on span "2" at bounding box center [618, 310] width 4 height 8
click at [628, 298] on span "button" at bounding box center [628, 299] width 7 height 7
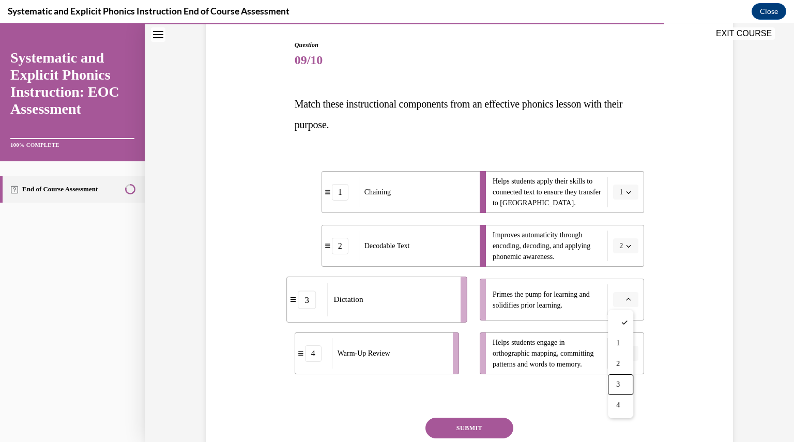
drag, startPoint x: 625, startPoint y: 389, endPoint x: 634, endPoint y: 370, distance: 21.7
click at [626, 388] on div "3" at bounding box center [620, 384] width 25 height 21
click at [628, 352] on span "button" at bounding box center [628, 353] width 7 height 7
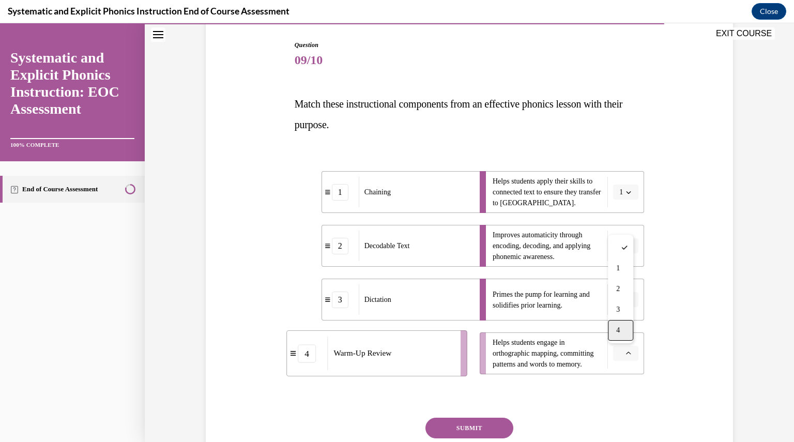
click at [621, 339] on div "4" at bounding box center [620, 330] width 25 height 21
click at [488, 427] on button "SUBMIT" at bounding box center [470, 428] width 88 height 21
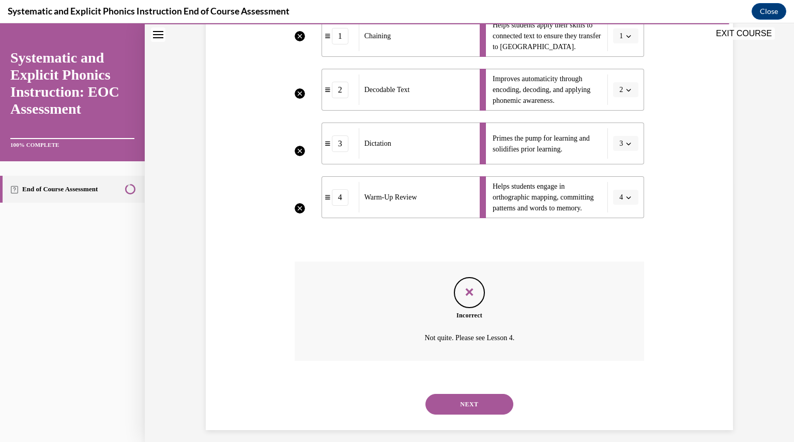
scroll to position [268, 0]
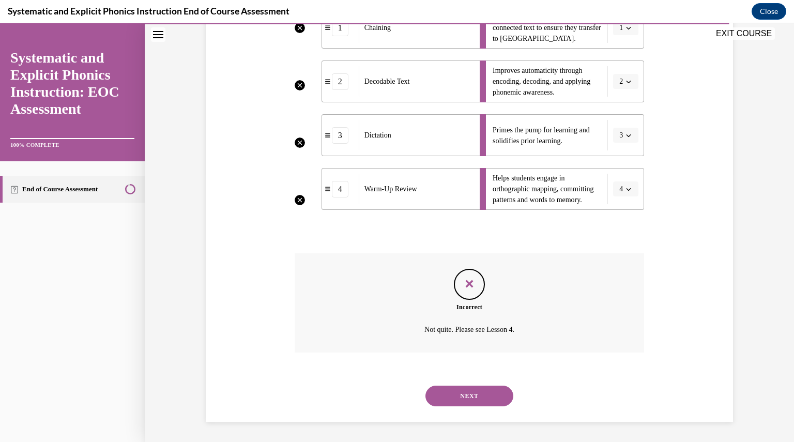
click at [479, 400] on button "NEXT" at bounding box center [470, 396] width 88 height 21
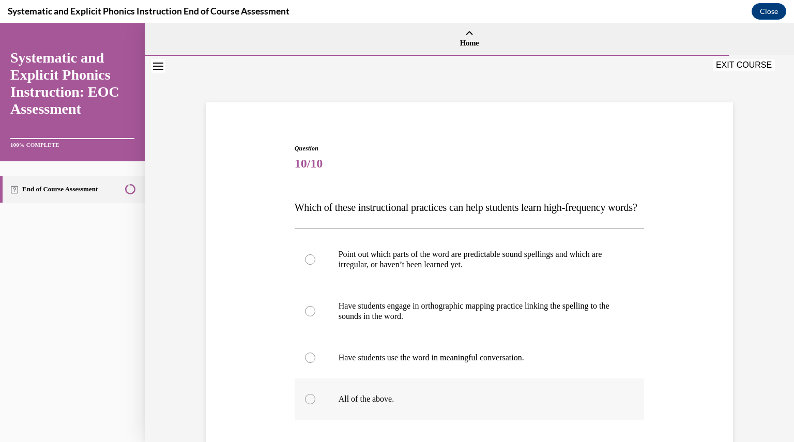
click at [302, 420] on div at bounding box center [470, 398] width 350 height 41
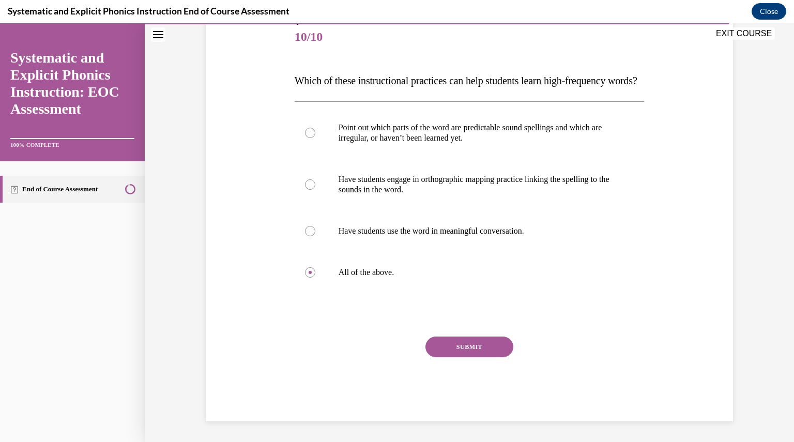
click at [495, 346] on button "SUBMIT" at bounding box center [470, 347] width 88 height 21
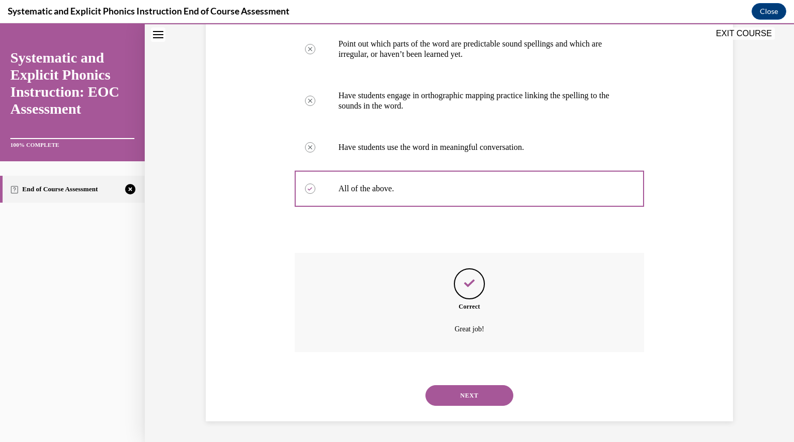
scroll to position [231, 0]
click at [488, 396] on button "NEXT" at bounding box center [470, 395] width 88 height 21
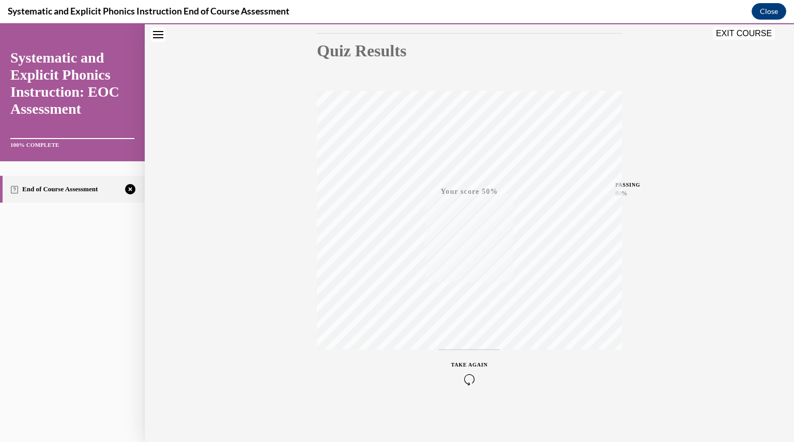
click at [466, 378] on icon "button" at bounding box center [469, 379] width 37 height 11
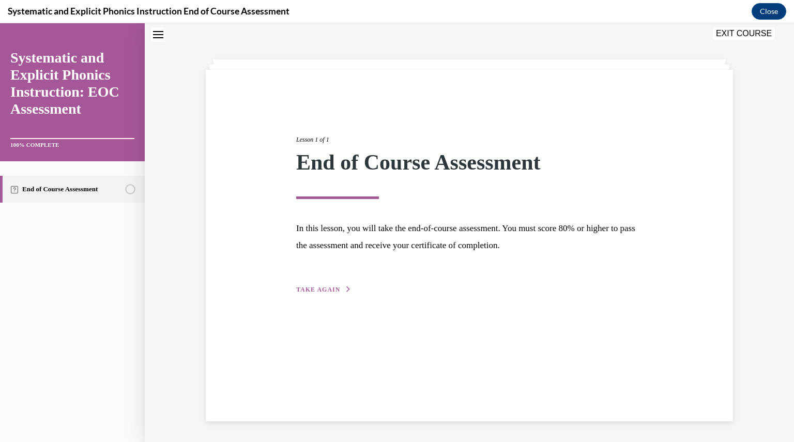
click at [322, 289] on span "TAKE AGAIN" at bounding box center [318, 289] width 44 height 7
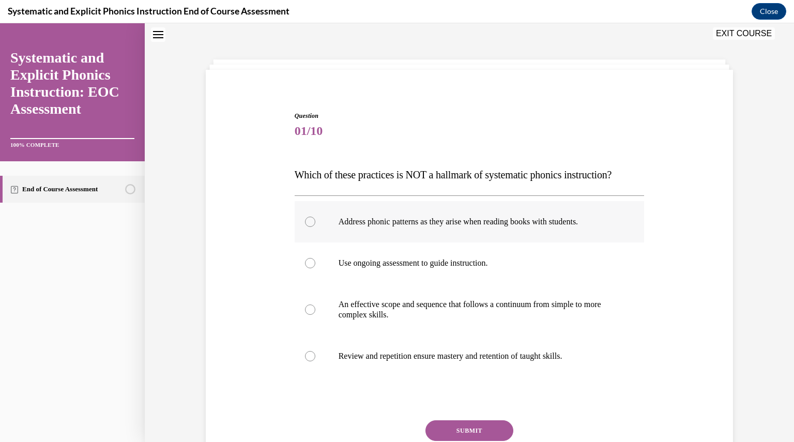
click at [308, 219] on div at bounding box center [310, 222] width 10 height 10
click at [467, 430] on button "SUBMIT" at bounding box center [470, 430] width 88 height 21
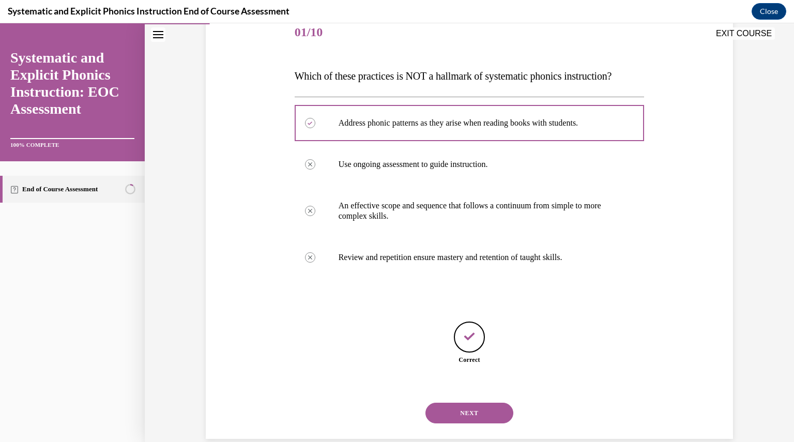
scroll to position [148, 0]
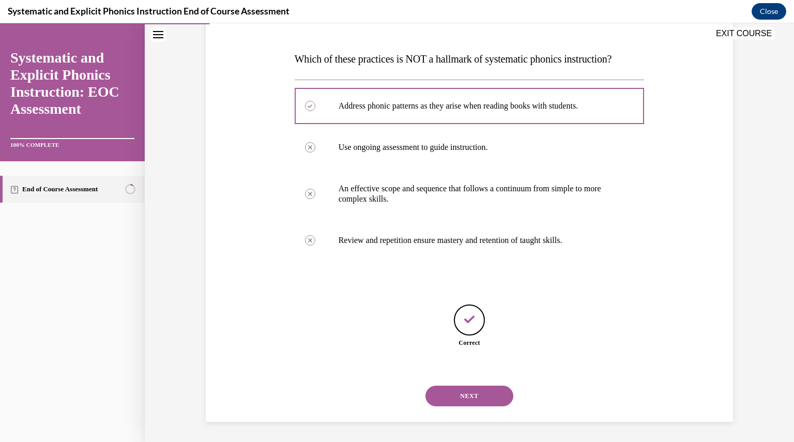
click at [467, 397] on button "NEXT" at bounding box center [470, 396] width 88 height 21
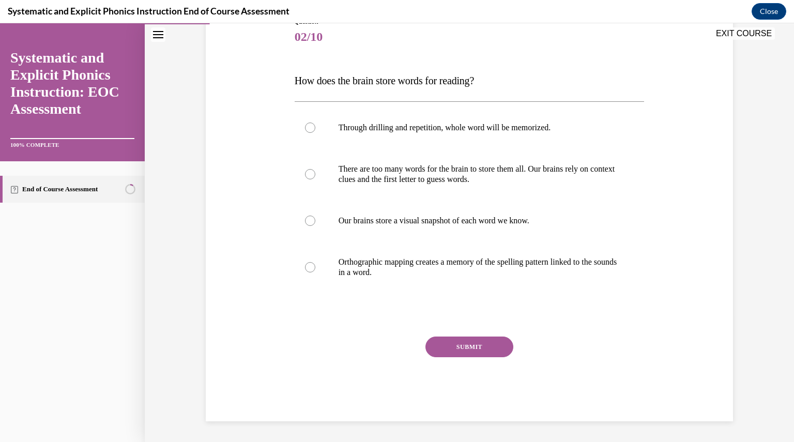
scroll to position [115, 0]
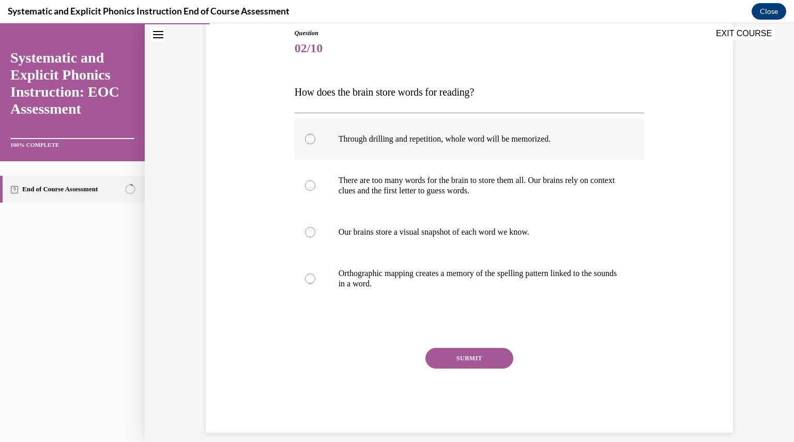
click at [305, 136] on div at bounding box center [310, 139] width 10 height 10
click at [468, 357] on button "SUBMIT" at bounding box center [470, 358] width 88 height 21
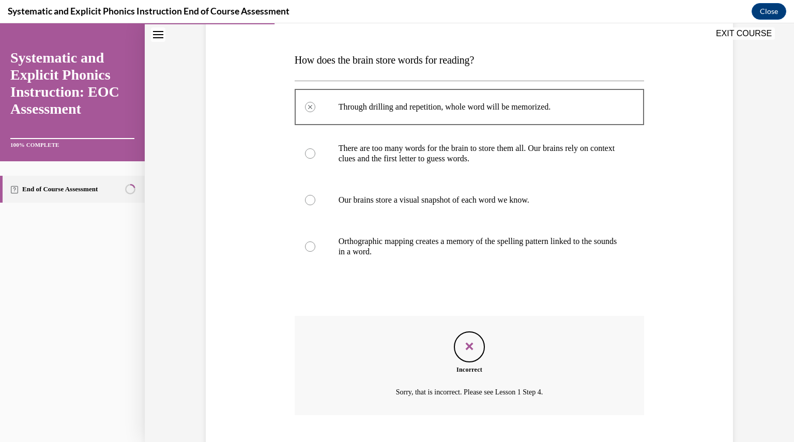
scroll to position [210, 0]
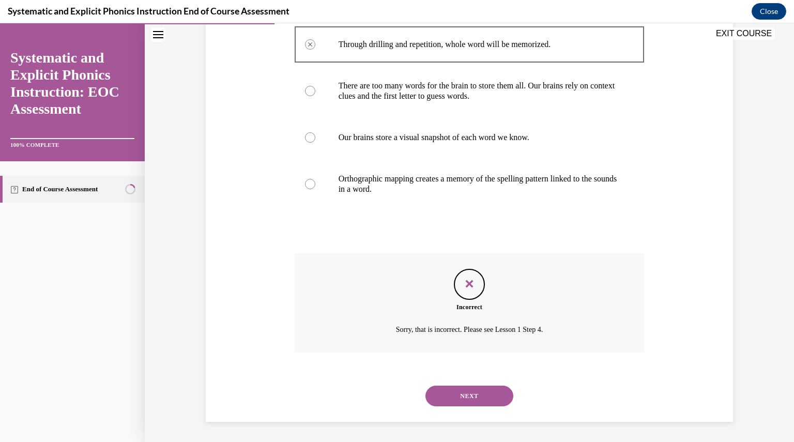
click at [467, 394] on button "NEXT" at bounding box center [470, 396] width 88 height 21
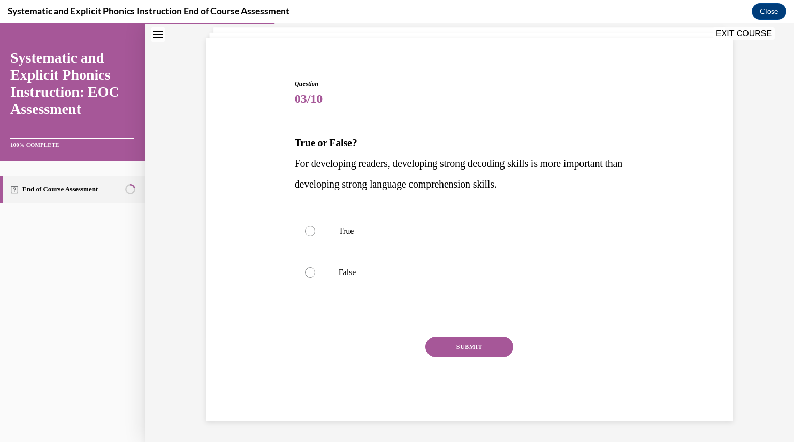
scroll to position [64, 0]
click at [306, 231] on div at bounding box center [310, 231] width 10 height 10
click at [465, 350] on button "SUBMIT" at bounding box center [470, 347] width 88 height 21
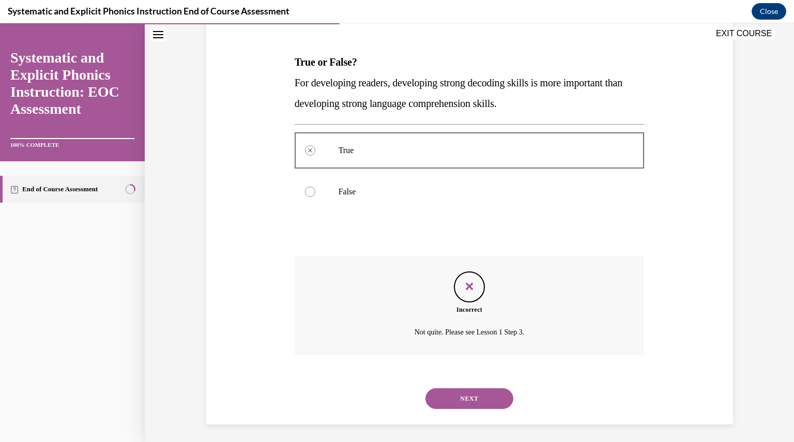
scroll to position [148, 0]
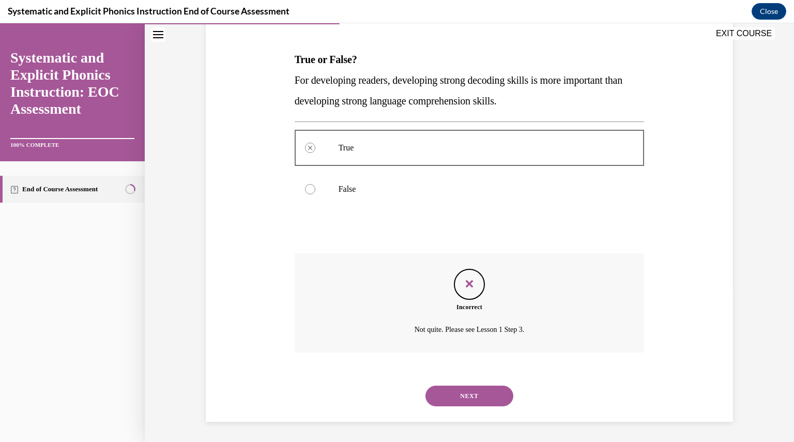
click at [447, 393] on button "NEXT" at bounding box center [470, 396] width 88 height 21
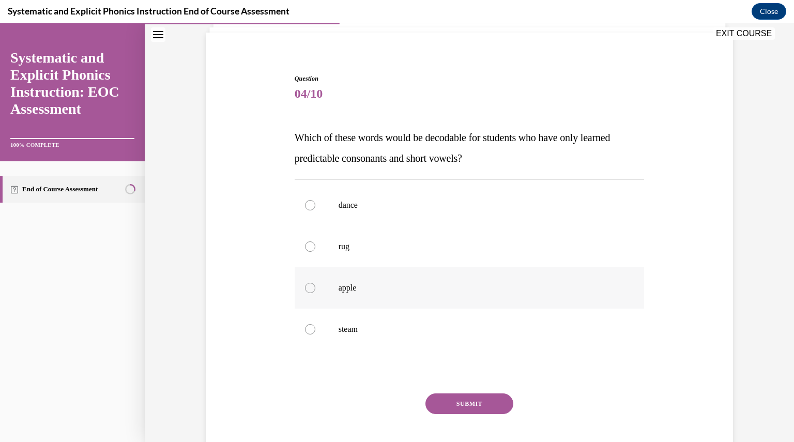
scroll to position [77, 0]
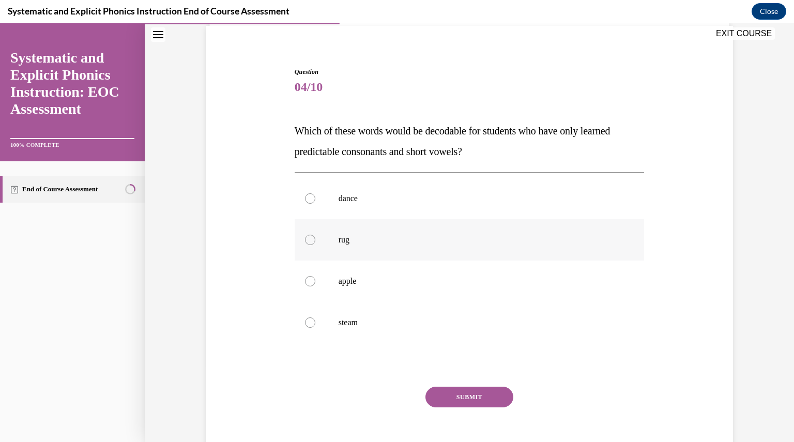
click at [309, 242] on div at bounding box center [310, 240] width 10 height 10
click at [461, 397] on button "SUBMIT" at bounding box center [470, 397] width 88 height 21
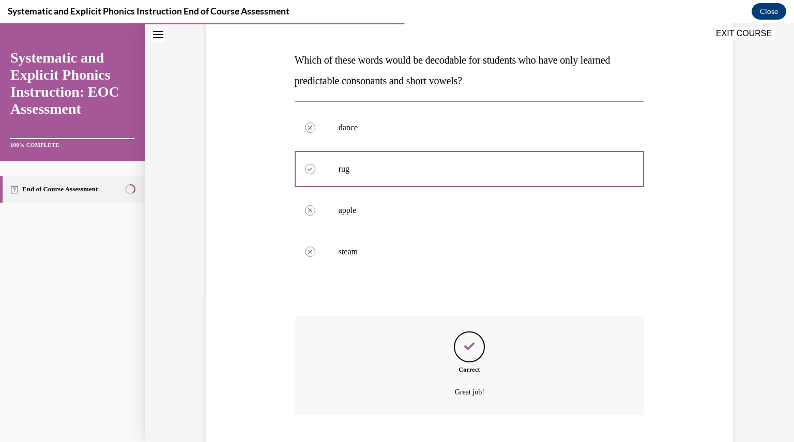
scroll to position [210, 0]
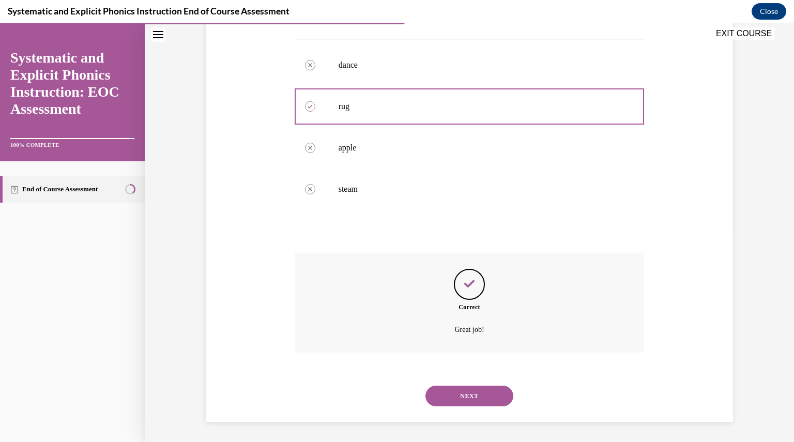
click at [467, 393] on button "NEXT" at bounding box center [470, 396] width 88 height 21
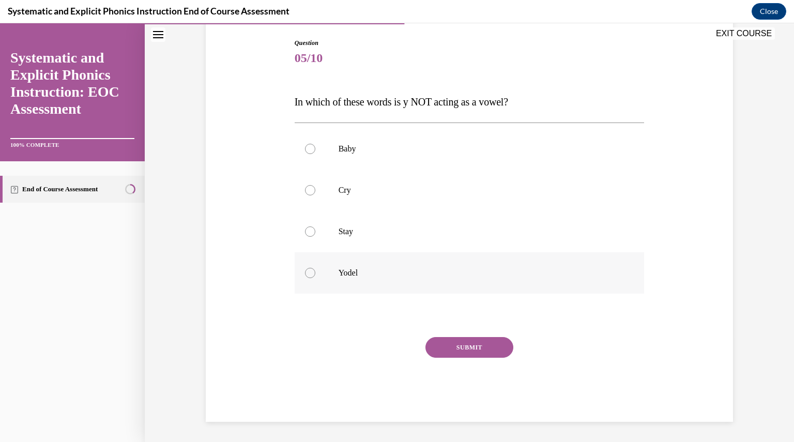
click at [307, 272] on div at bounding box center [310, 273] width 10 height 10
click at [483, 349] on button "SUBMIT" at bounding box center [470, 347] width 88 height 21
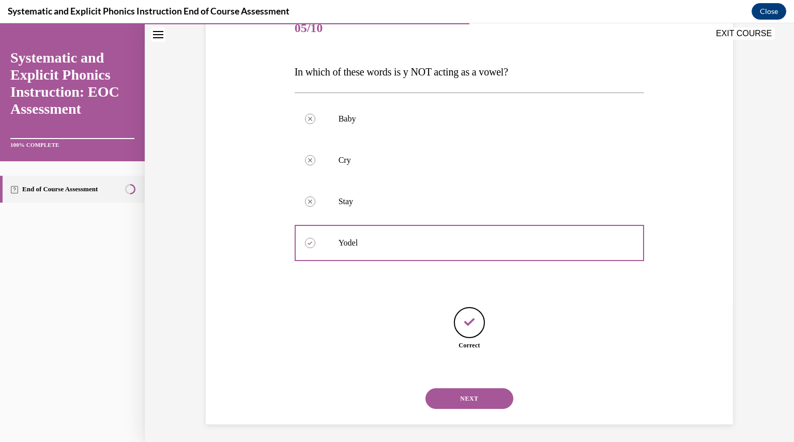
scroll to position [138, 0]
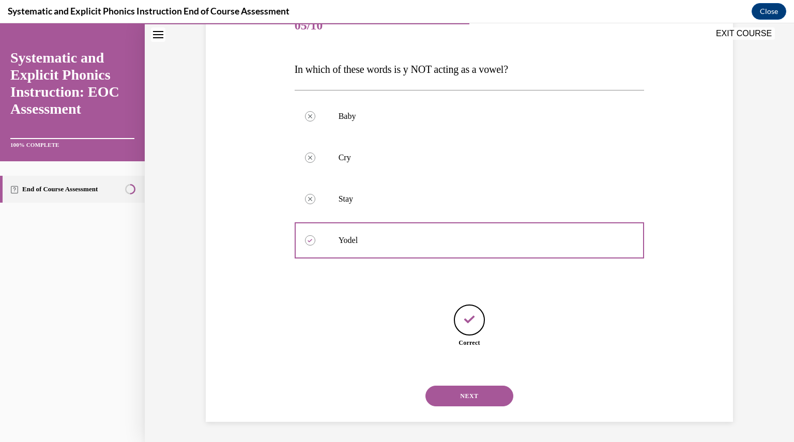
click at [461, 391] on button "NEXT" at bounding box center [470, 396] width 88 height 21
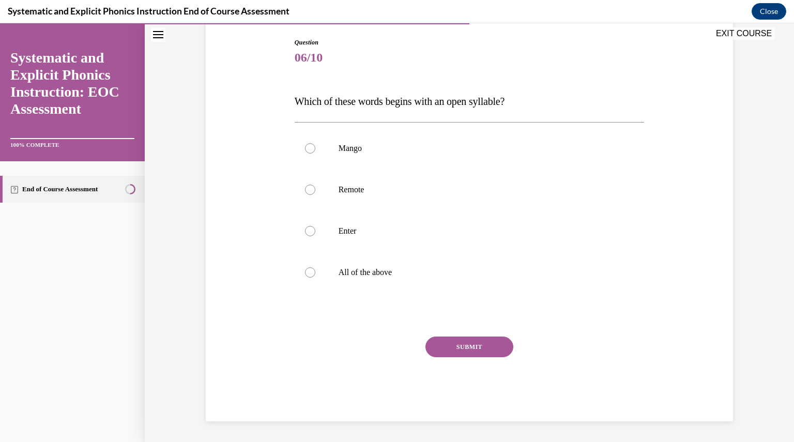
scroll to position [105, 0]
click at [306, 269] on div at bounding box center [310, 273] width 10 height 10
click at [488, 348] on button "SUBMIT" at bounding box center [470, 347] width 88 height 21
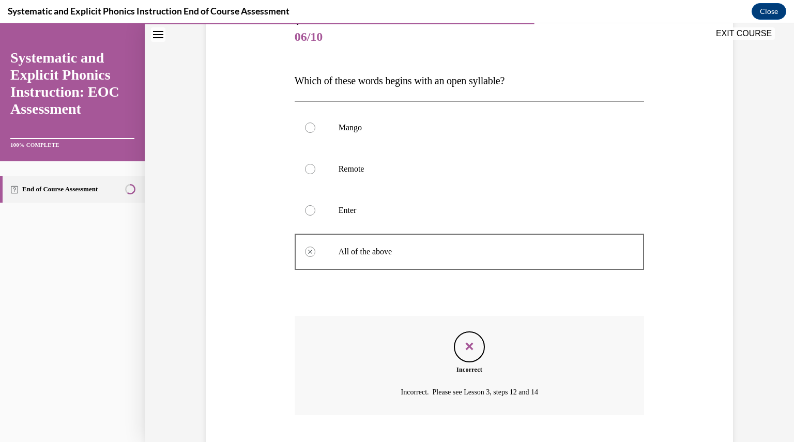
scroll to position [189, 0]
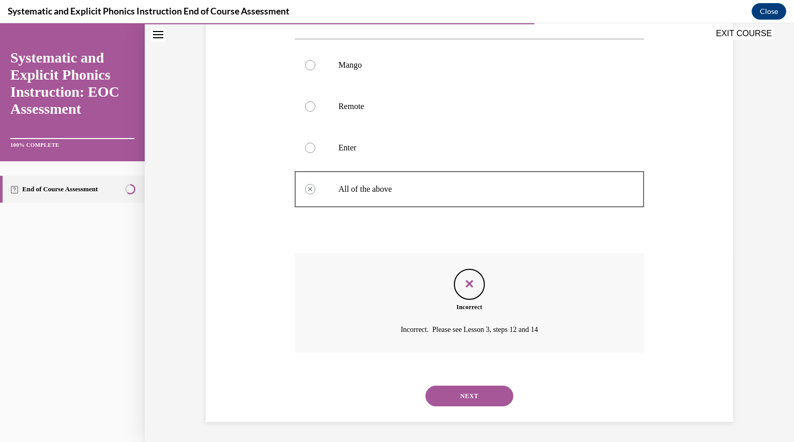
click at [467, 399] on button "NEXT" at bounding box center [470, 396] width 88 height 21
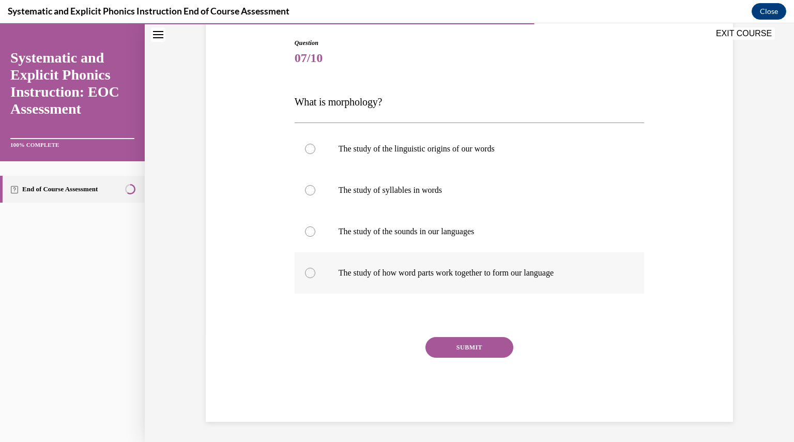
click at [306, 271] on div at bounding box center [310, 273] width 10 height 10
click at [447, 343] on button "SUBMIT" at bounding box center [470, 347] width 88 height 21
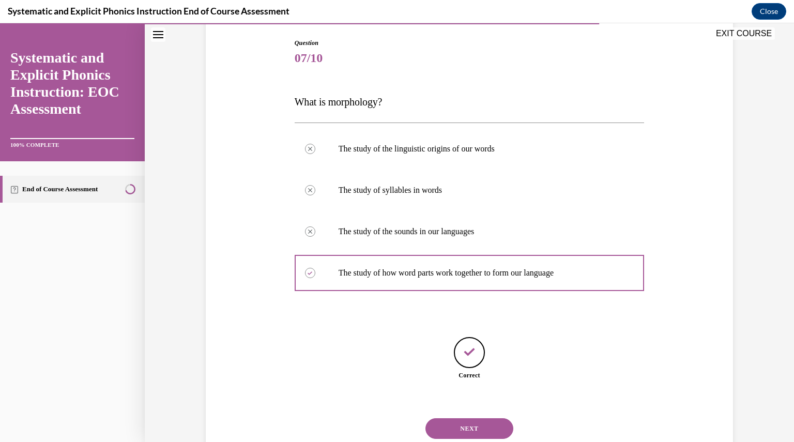
scroll to position [138, 0]
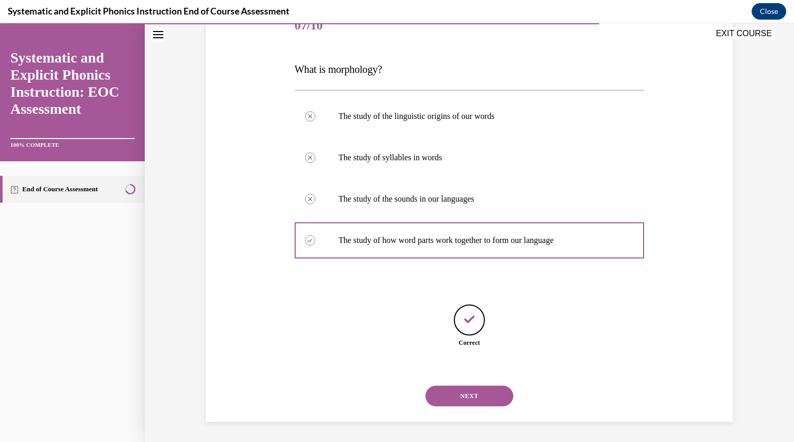
click at [475, 398] on button "NEXT" at bounding box center [470, 396] width 88 height 21
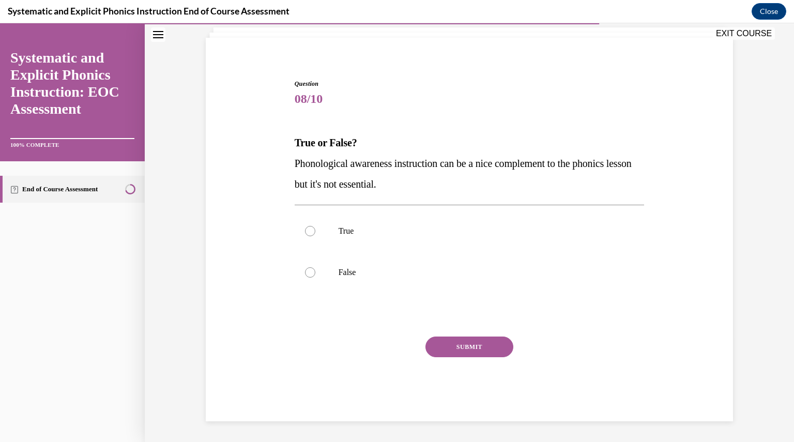
scroll to position [64, 0]
click at [308, 272] on div at bounding box center [310, 273] width 10 height 10
click at [459, 351] on button "SUBMIT" at bounding box center [470, 347] width 88 height 21
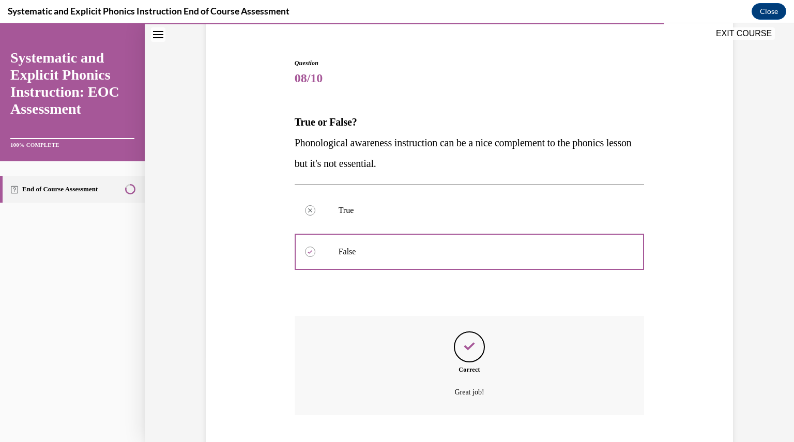
scroll to position [148, 0]
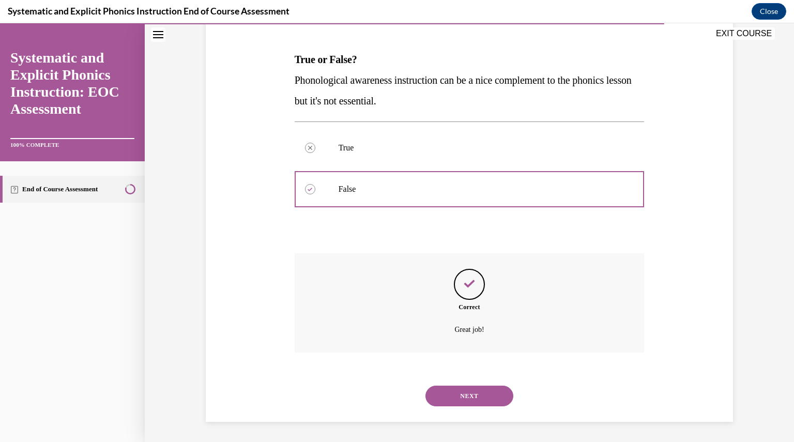
click at [475, 394] on button "NEXT" at bounding box center [470, 396] width 88 height 21
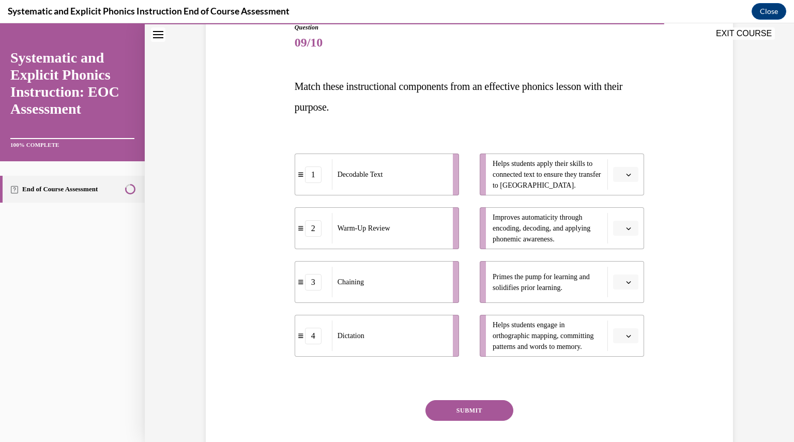
scroll to position [184, 0]
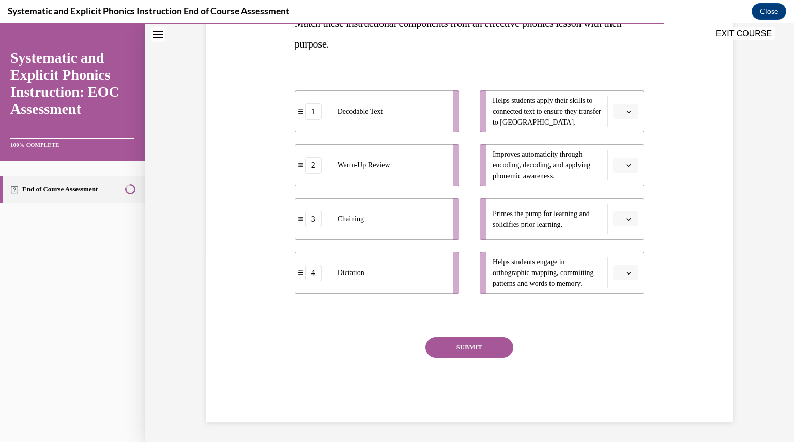
click at [628, 218] on icon "button" at bounding box center [628, 219] width 5 height 5
click at [619, 265] on span "1" at bounding box center [618, 262] width 4 height 8
click at [630, 274] on button "button" at bounding box center [625, 273] width 25 height 16
click at [615, 378] on div "4" at bounding box center [620, 378] width 25 height 21
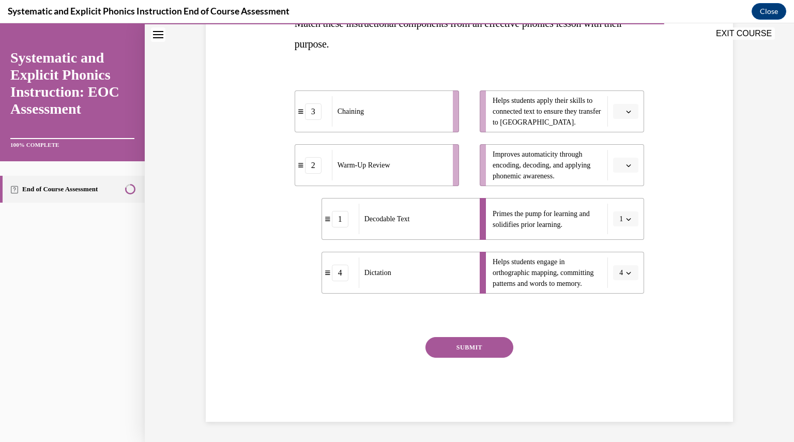
click at [625, 216] on span "button" at bounding box center [628, 219] width 7 height 7
click at [626, 165] on icon "button" at bounding box center [628, 165] width 5 height 5
click at [625, 207] on div "1" at bounding box center [620, 208] width 25 height 21
click at [626, 219] on icon "button" at bounding box center [628, 219] width 5 height 5
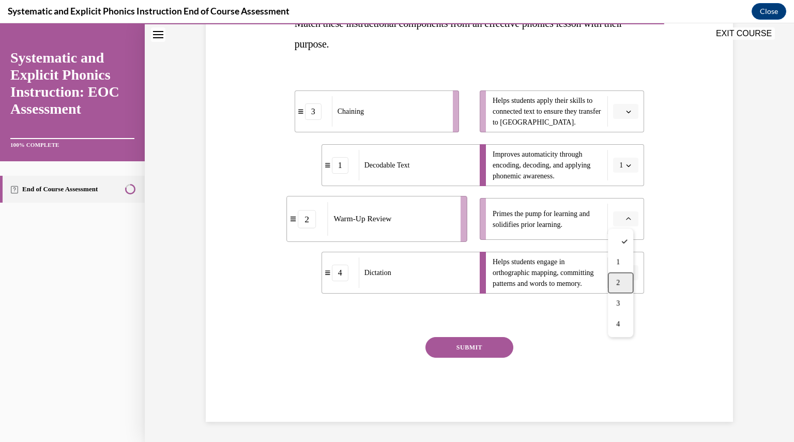
click at [619, 280] on span "2" at bounding box center [618, 283] width 4 height 8
click at [626, 162] on span "button" at bounding box center [628, 165] width 7 height 7
click at [626, 163] on icon "button" at bounding box center [628, 165] width 5 height 6
click at [626, 163] on icon "button" at bounding box center [628, 165] width 5 height 5
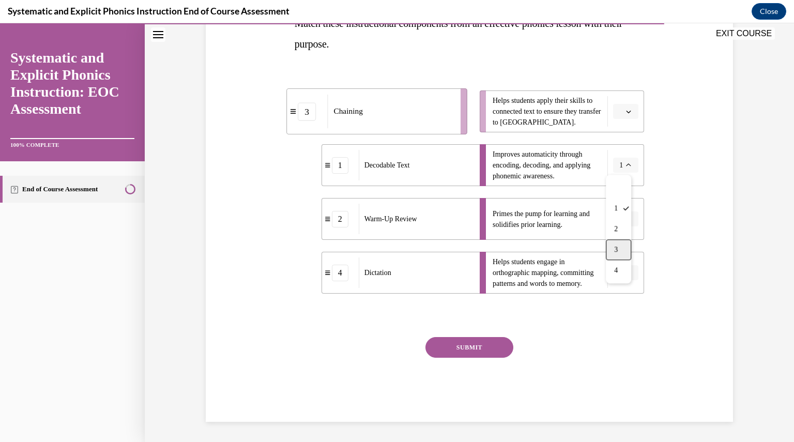
click at [619, 248] on div "3" at bounding box center [618, 249] width 25 height 21
click at [626, 109] on icon "button" at bounding box center [628, 111] width 5 height 5
click at [621, 156] on div "1" at bounding box center [620, 154] width 25 height 21
click at [476, 343] on button "SUBMIT" at bounding box center [470, 347] width 88 height 21
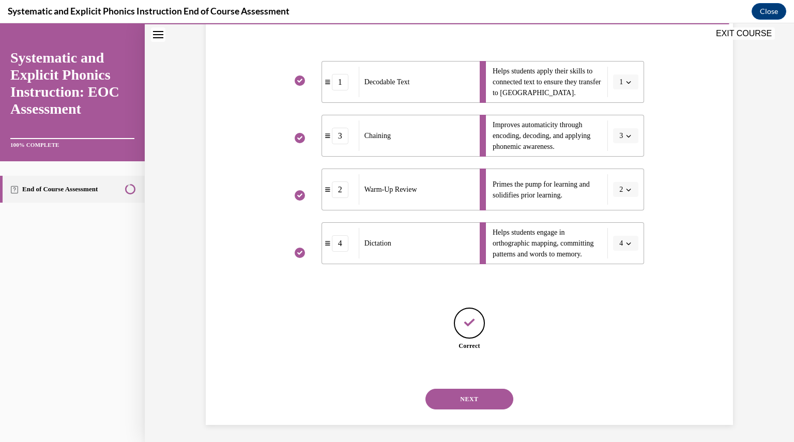
scroll to position [217, 0]
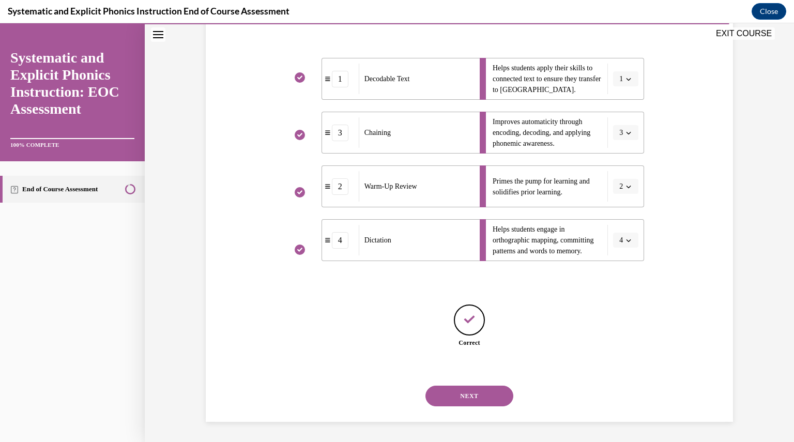
click at [458, 392] on button "NEXT" at bounding box center [470, 396] width 88 height 21
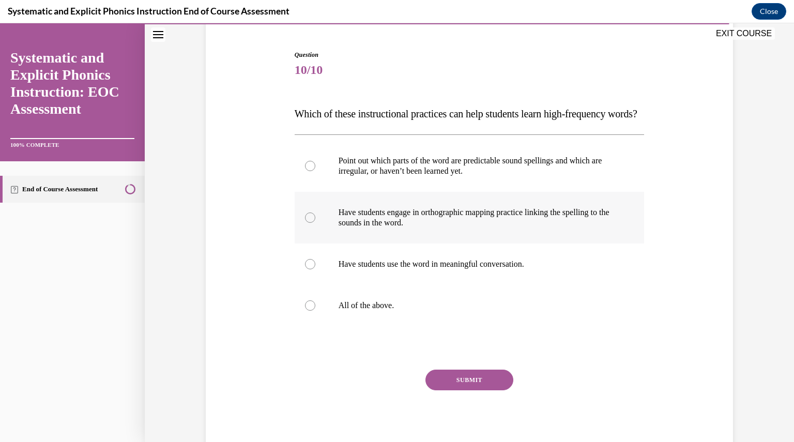
scroll to position [103, 0]
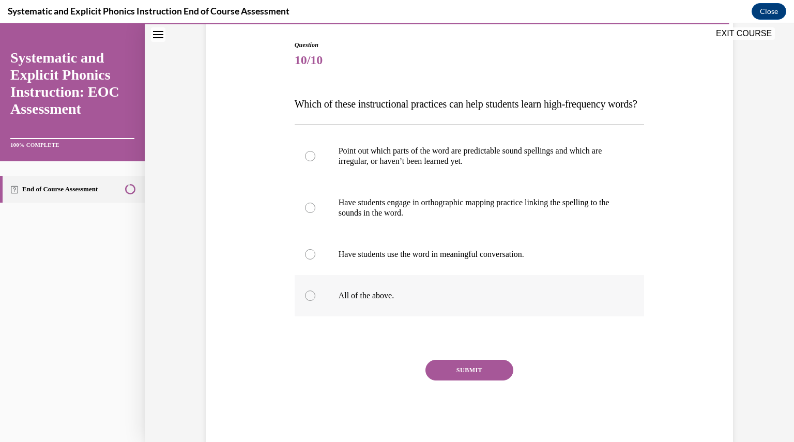
click at [303, 315] on div at bounding box center [470, 295] width 350 height 41
click at [462, 381] on button "SUBMIT" at bounding box center [470, 370] width 88 height 21
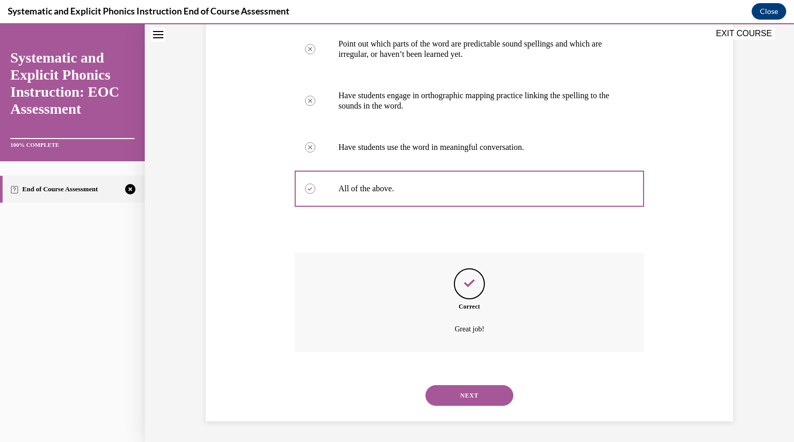
scroll to position [231, 0]
click at [437, 399] on button "NEXT" at bounding box center [470, 395] width 88 height 21
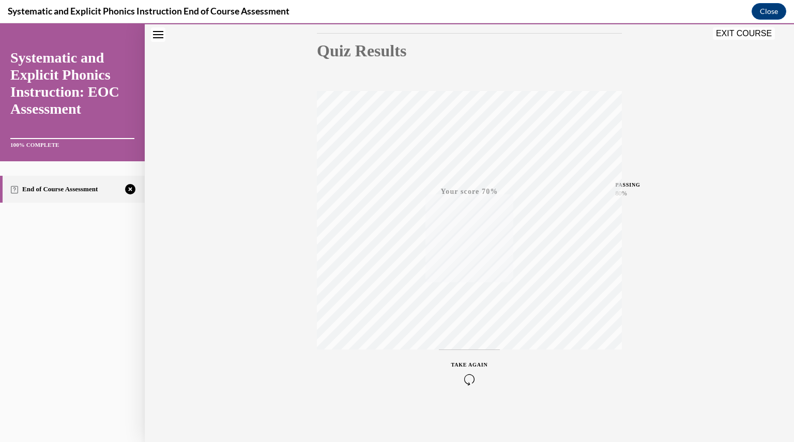
click at [464, 376] on icon "button" at bounding box center [469, 379] width 37 height 11
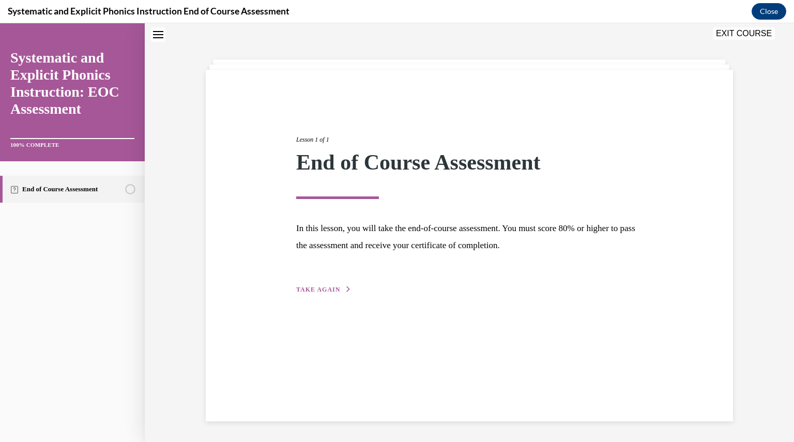
click at [317, 293] on button "TAKE AGAIN" at bounding box center [323, 289] width 55 height 9
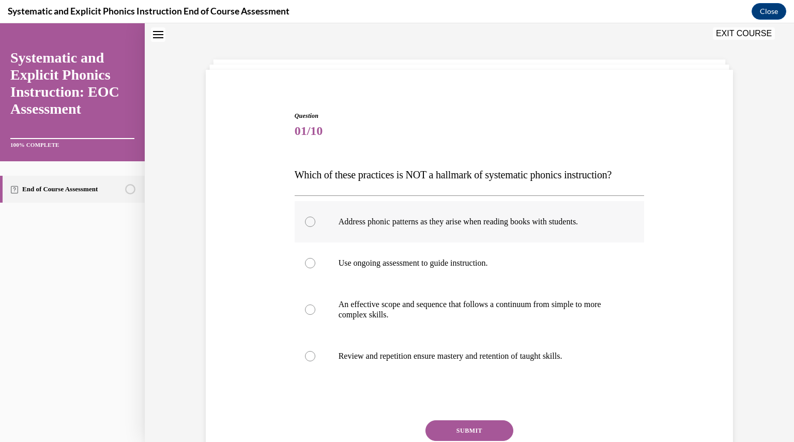
click at [308, 220] on div at bounding box center [310, 222] width 10 height 10
click at [459, 428] on button "SUBMIT" at bounding box center [470, 430] width 88 height 21
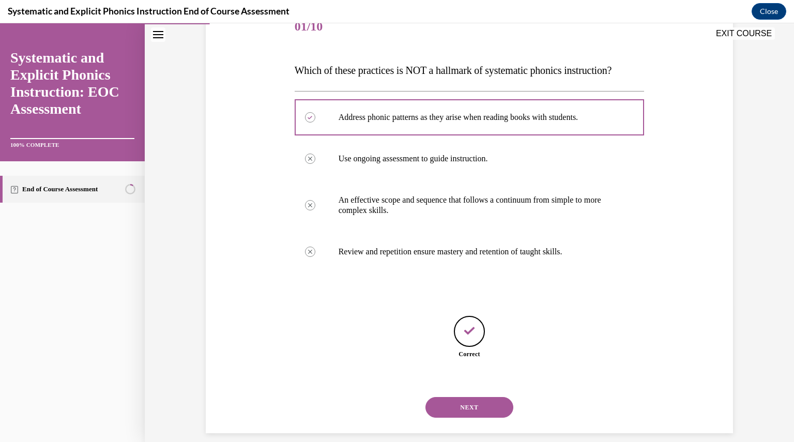
scroll to position [148, 0]
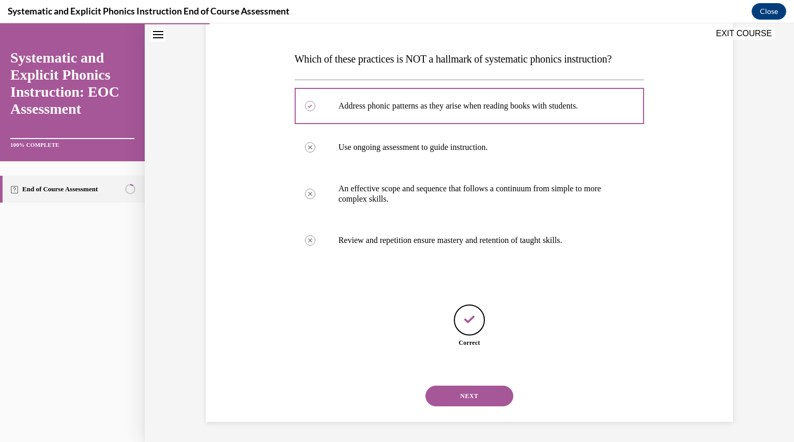
click at [468, 397] on button "NEXT" at bounding box center [470, 396] width 88 height 21
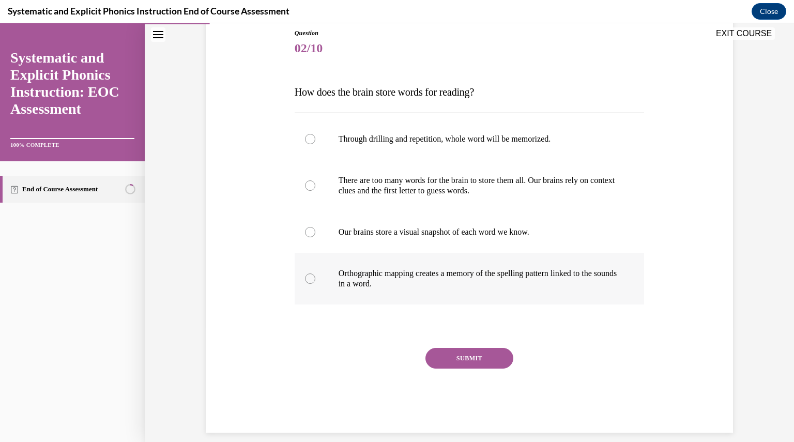
click at [305, 277] on div at bounding box center [310, 279] width 10 height 10
click at [470, 357] on button "SUBMIT" at bounding box center [470, 358] width 88 height 21
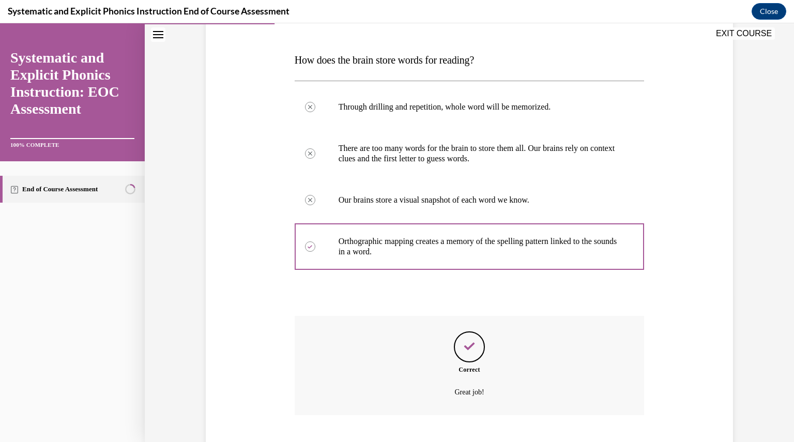
scroll to position [210, 0]
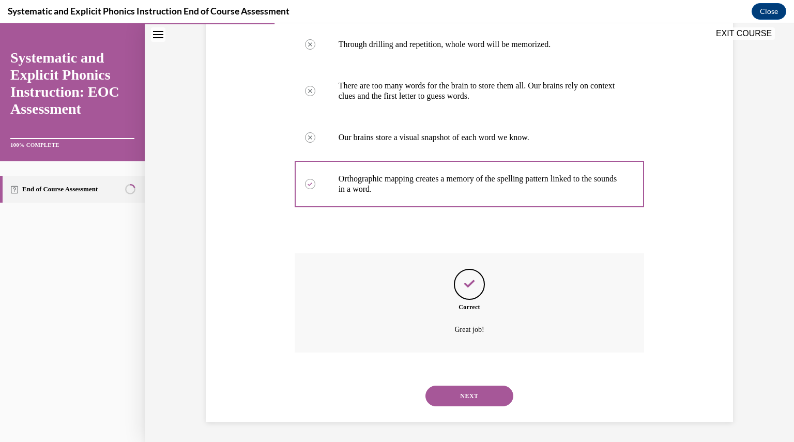
click at [462, 393] on button "NEXT" at bounding box center [470, 396] width 88 height 21
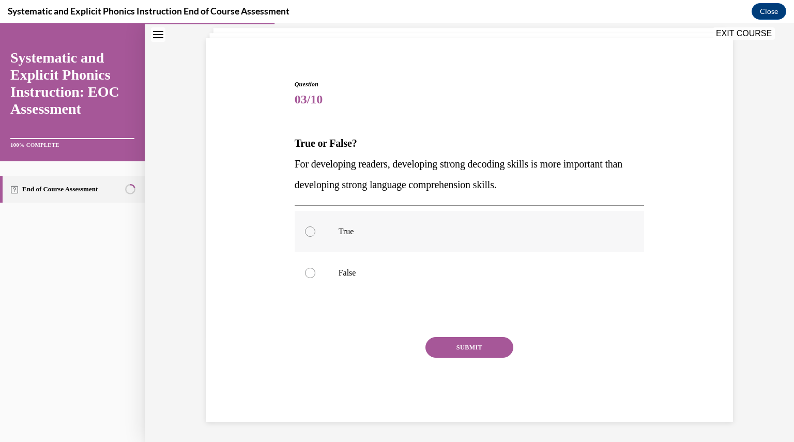
click at [306, 231] on div at bounding box center [310, 231] width 10 height 10
click at [449, 345] on button "SUBMIT" at bounding box center [470, 347] width 88 height 21
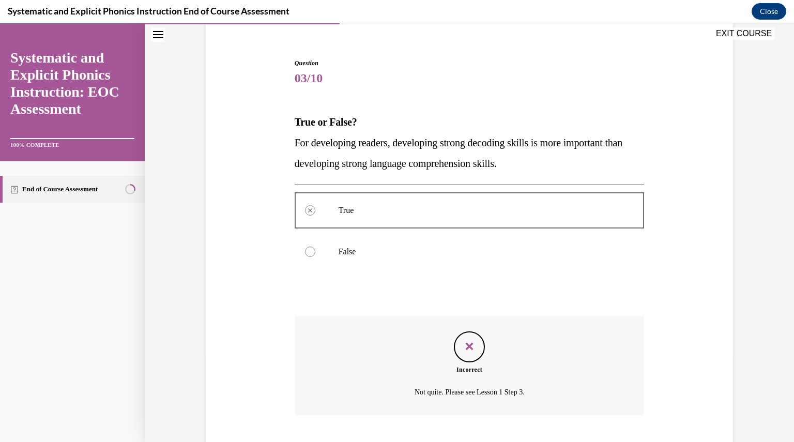
scroll to position [148, 0]
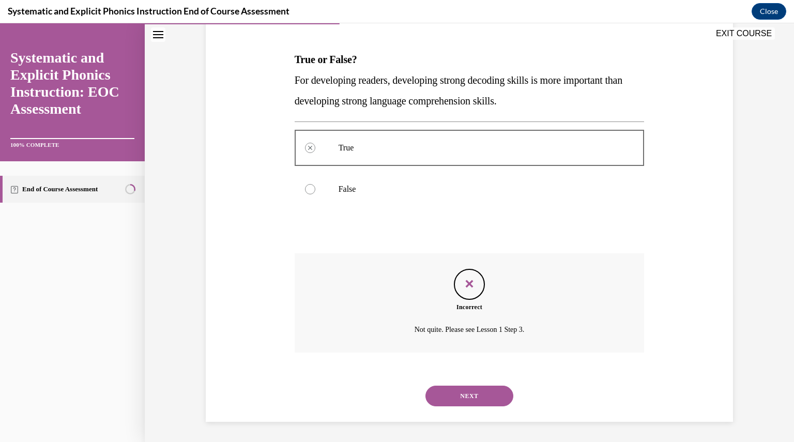
click at [460, 393] on button "NEXT" at bounding box center [470, 396] width 88 height 21
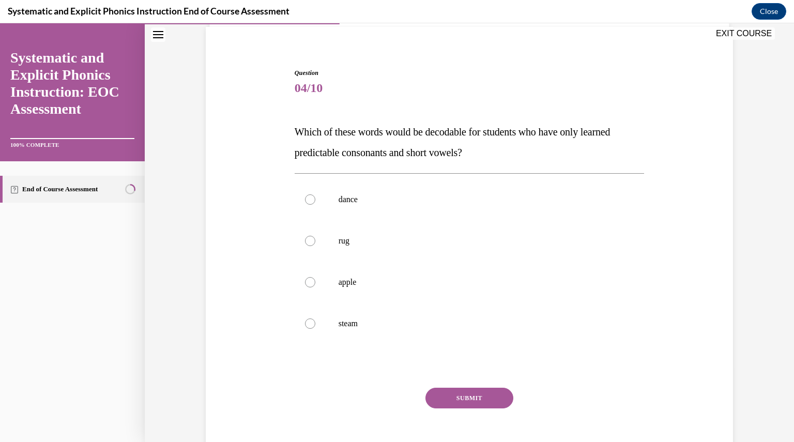
scroll to position [81, 0]
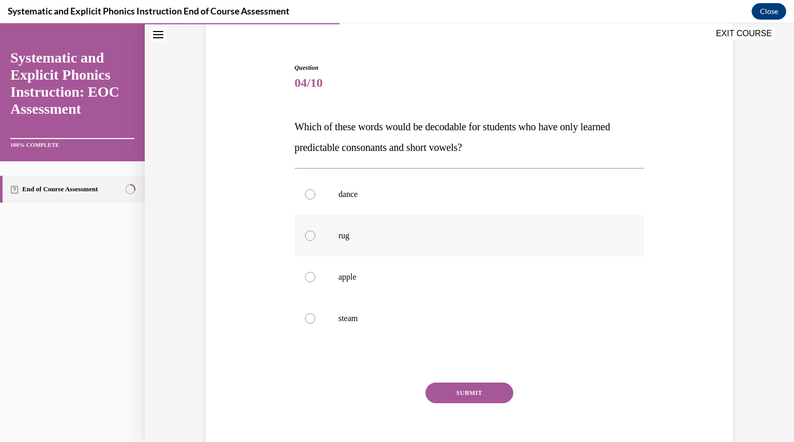
click at [305, 232] on div at bounding box center [310, 236] width 10 height 10
click at [453, 391] on button "SUBMIT" at bounding box center [470, 393] width 88 height 21
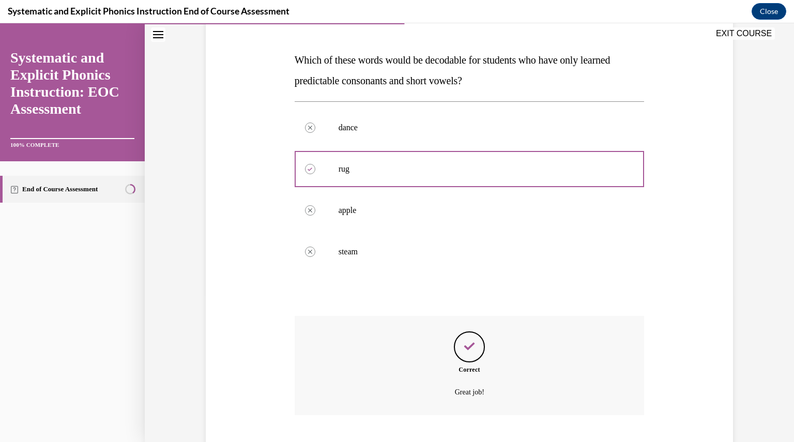
scroll to position [210, 0]
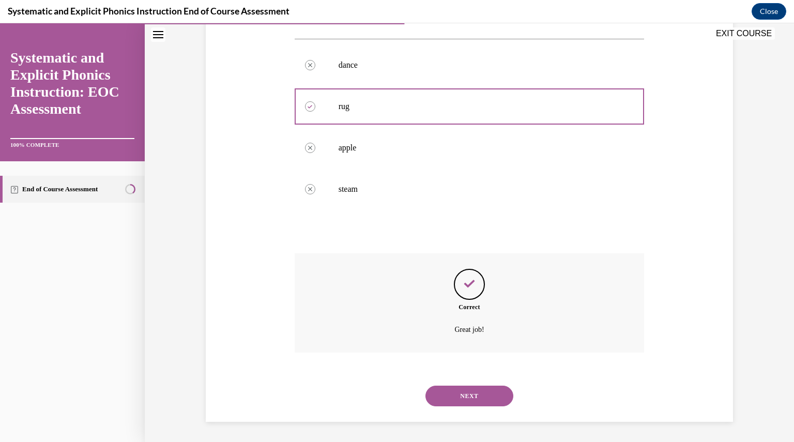
click at [453, 395] on button "NEXT" at bounding box center [470, 396] width 88 height 21
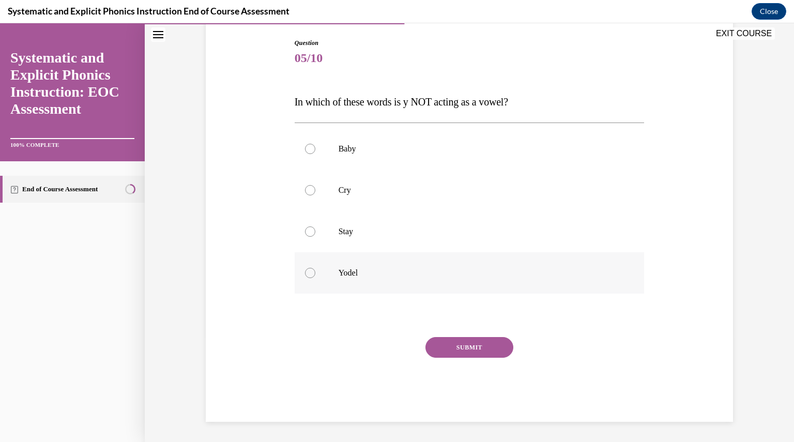
click at [305, 271] on div at bounding box center [310, 273] width 10 height 10
click at [467, 343] on button "SUBMIT" at bounding box center [470, 347] width 88 height 21
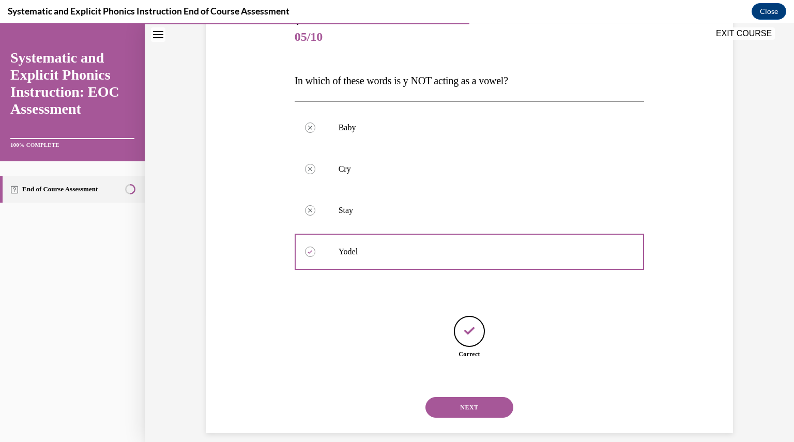
scroll to position [138, 0]
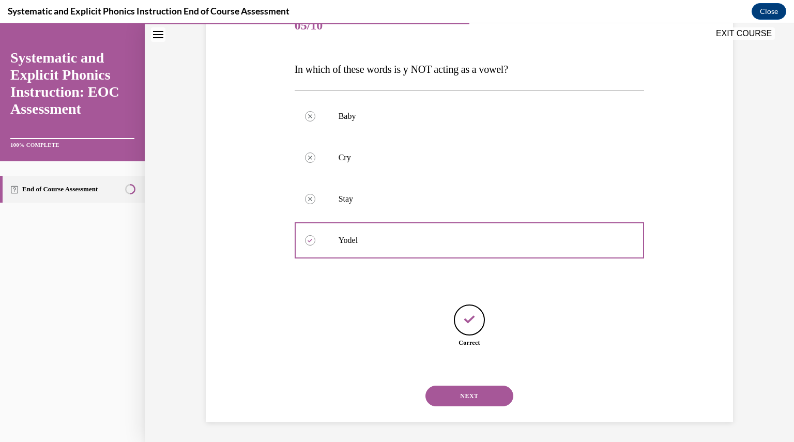
click at [473, 397] on button "NEXT" at bounding box center [470, 396] width 88 height 21
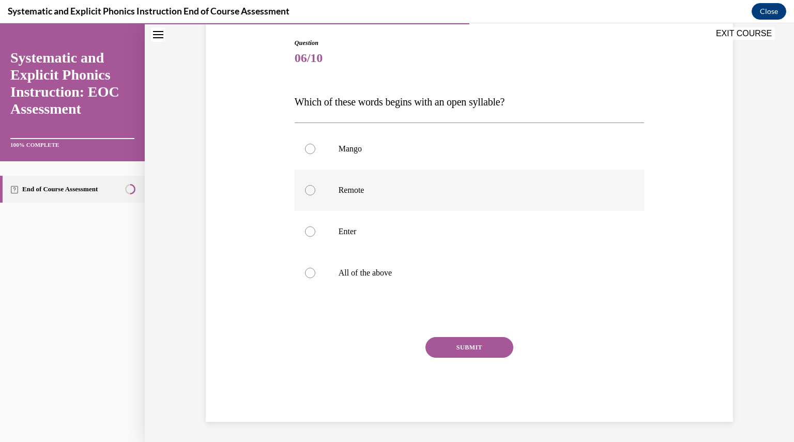
click at [305, 188] on div at bounding box center [310, 190] width 10 height 10
click at [469, 347] on button "SUBMIT" at bounding box center [470, 347] width 88 height 21
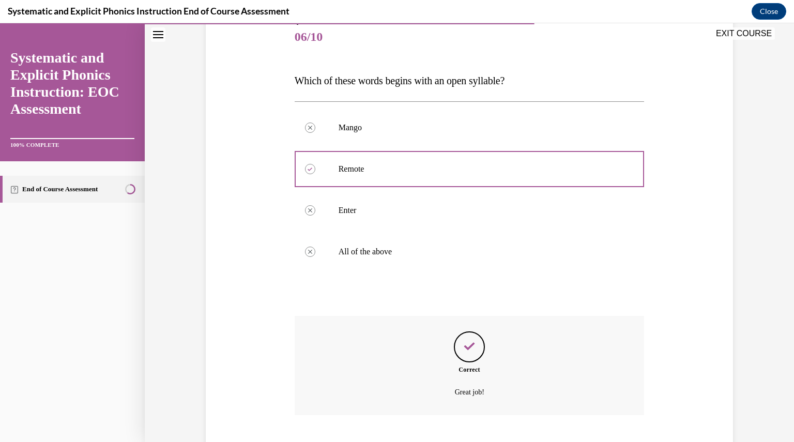
scroll to position [189, 0]
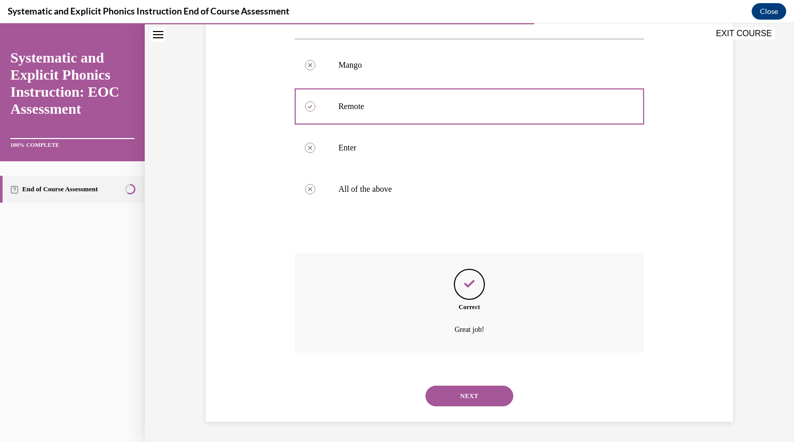
click at [458, 394] on button "NEXT" at bounding box center [470, 396] width 88 height 21
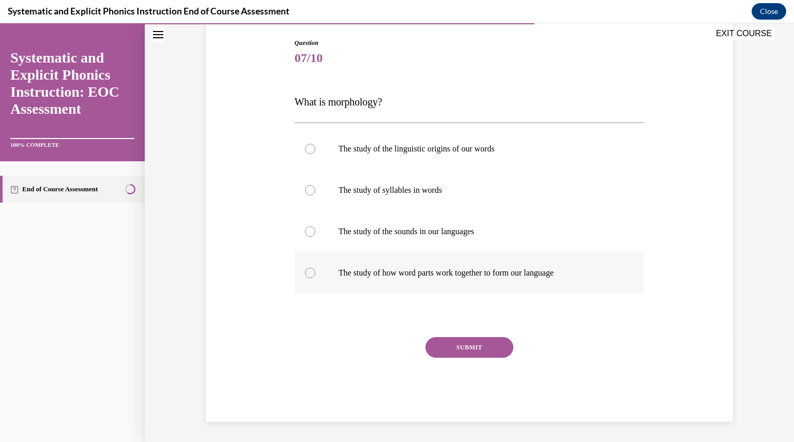
click at [306, 271] on div at bounding box center [310, 273] width 10 height 10
click at [465, 347] on button "SUBMIT" at bounding box center [470, 347] width 88 height 21
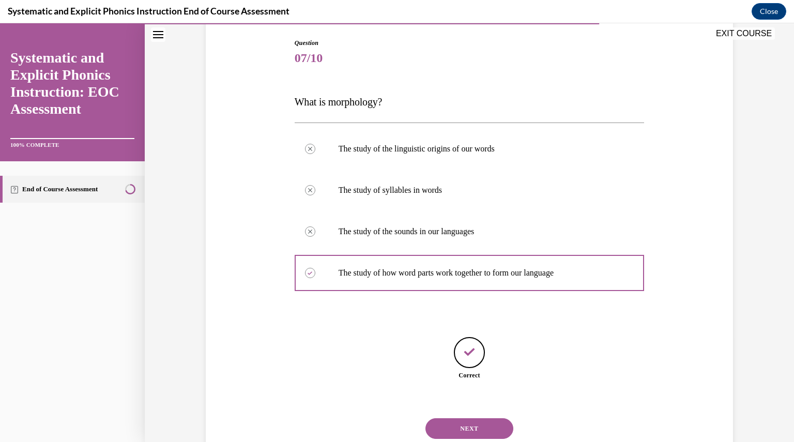
scroll to position [138, 0]
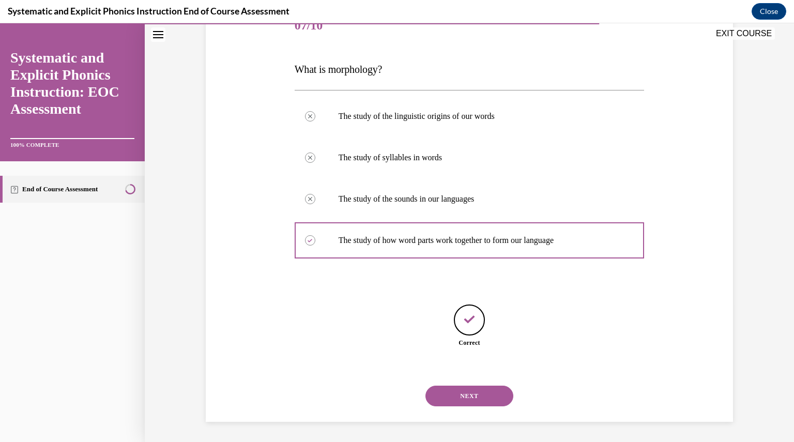
click at [472, 396] on button "NEXT" at bounding box center [470, 396] width 88 height 21
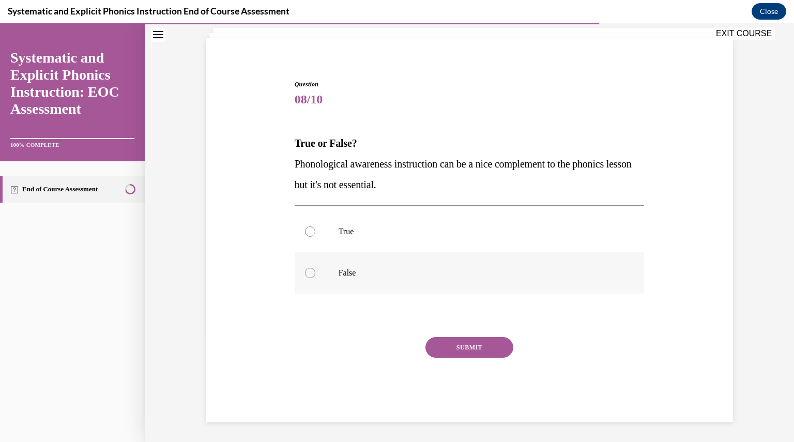
click at [306, 271] on div at bounding box center [310, 273] width 10 height 10
click at [493, 347] on button "SUBMIT" at bounding box center [470, 347] width 88 height 21
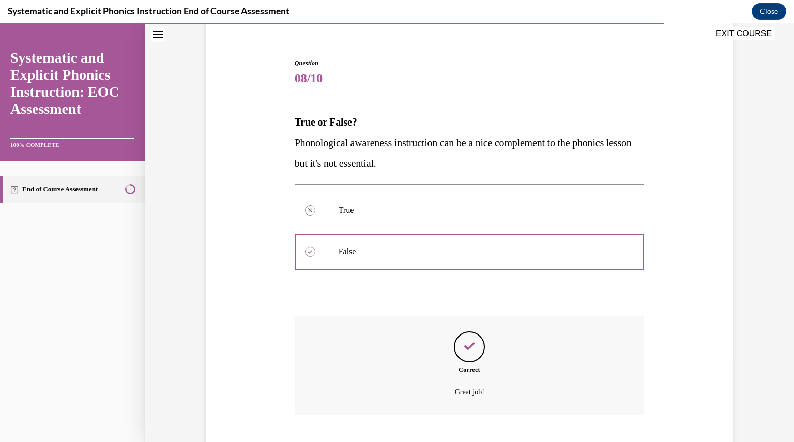
scroll to position [148, 0]
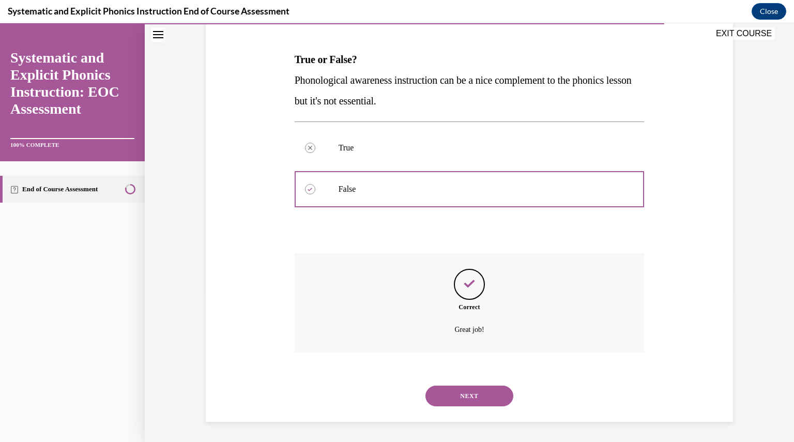
click at [460, 398] on button "NEXT" at bounding box center [470, 396] width 88 height 21
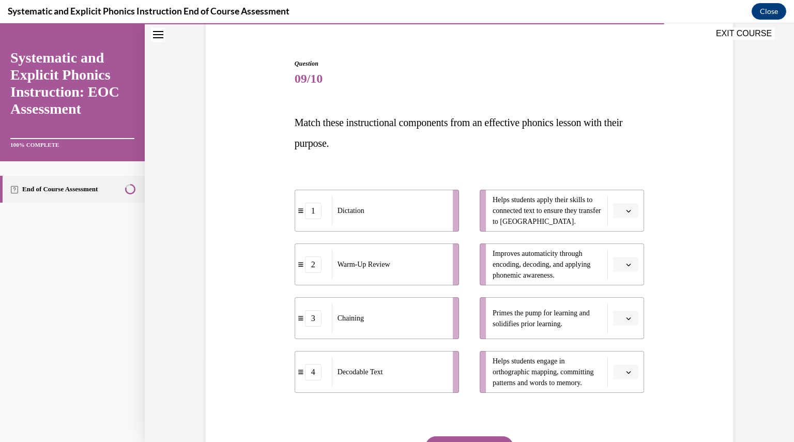
scroll to position [155, 0]
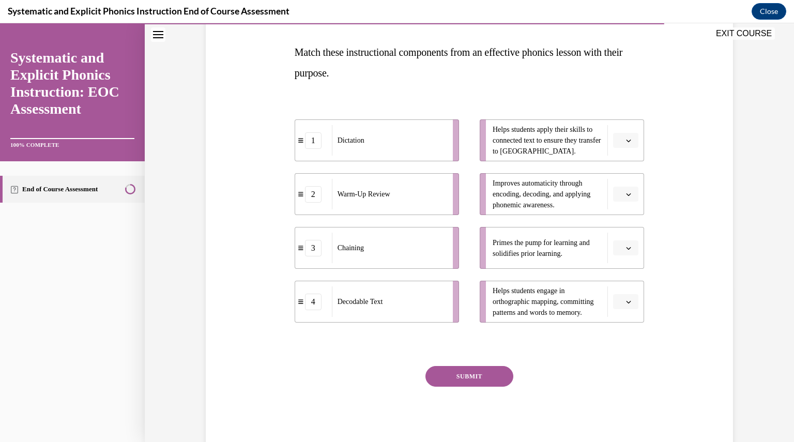
click at [626, 247] on icon "button" at bounding box center [628, 248] width 5 height 5
click at [619, 309] on span "2" at bounding box center [618, 312] width 4 height 8
click at [629, 299] on button "button" at bounding box center [625, 302] width 25 height 16
click at [626, 344] on div "1" at bounding box center [620, 345] width 25 height 21
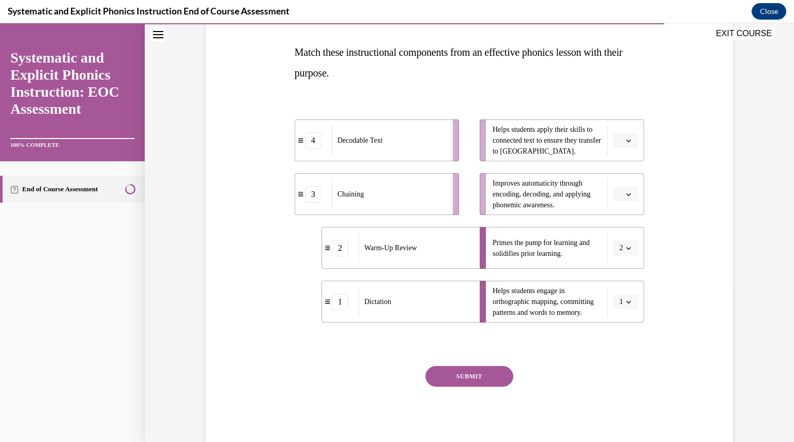
click at [633, 141] on button "button" at bounding box center [625, 141] width 25 height 16
click at [621, 251] on div "4" at bounding box center [620, 246] width 25 height 21
click at [626, 197] on span "button" at bounding box center [628, 194] width 7 height 7
click at [621, 280] on div "3" at bounding box center [620, 279] width 25 height 21
click at [465, 374] on button "SUBMIT" at bounding box center [470, 376] width 88 height 21
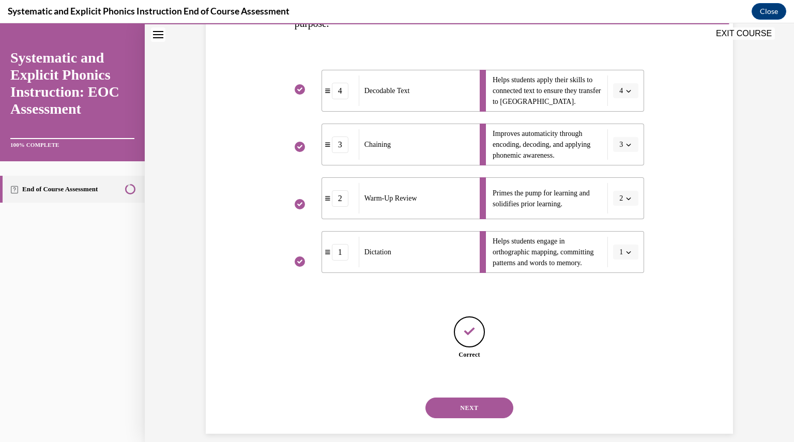
scroll to position [217, 0]
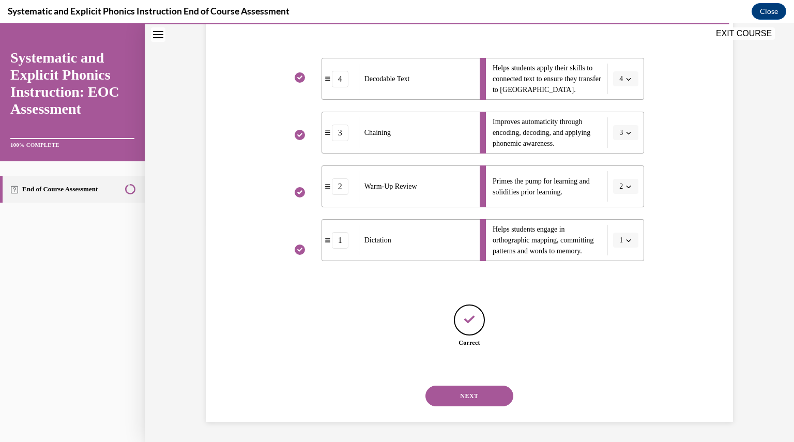
click at [476, 397] on button "NEXT" at bounding box center [470, 396] width 88 height 21
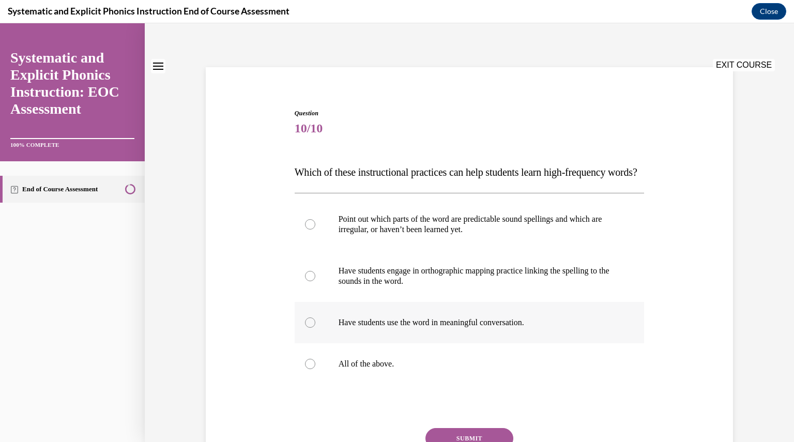
scroll to position [103, 0]
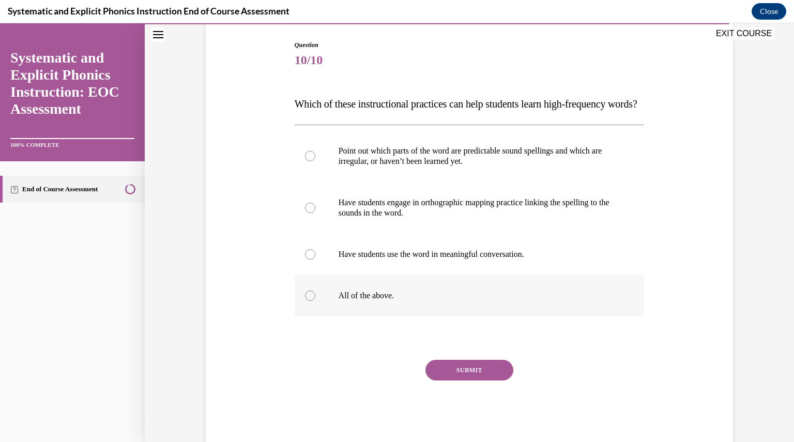
click at [305, 301] on div at bounding box center [310, 296] width 10 height 10
click at [451, 381] on button "SUBMIT" at bounding box center [470, 370] width 88 height 21
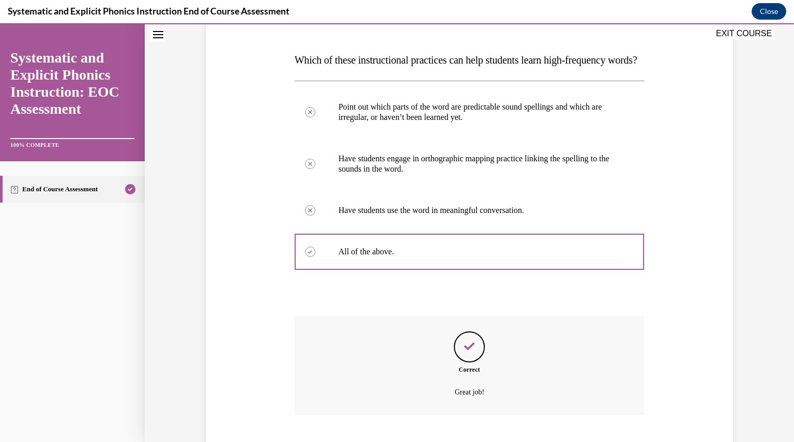
scroll to position [231, 0]
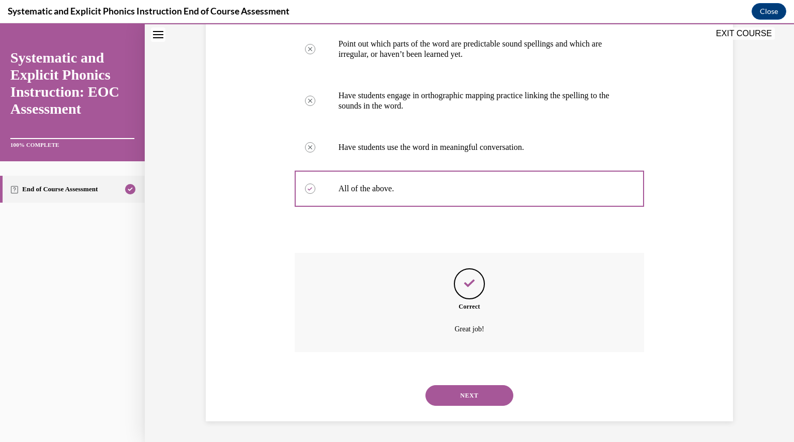
click at [485, 390] on button "NEXT" at bounding box center [470, 395] width 88 height 21
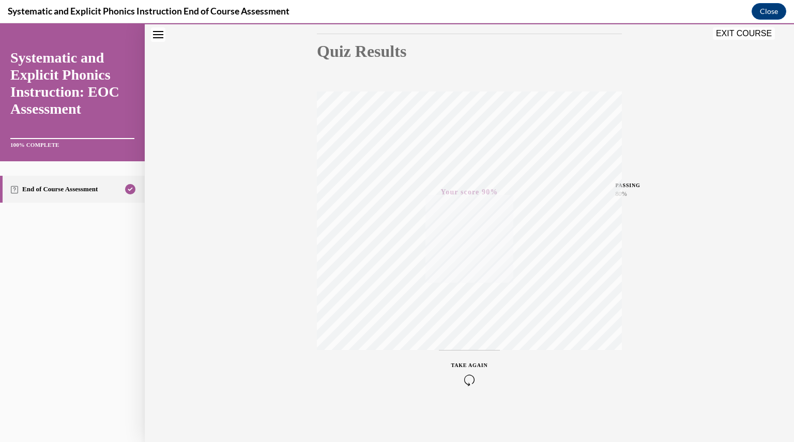
scroll to position [111, 0]
click at [748, 34] on button "EXIT COURSE" at bounding box center [744, 33] width 62 height 12
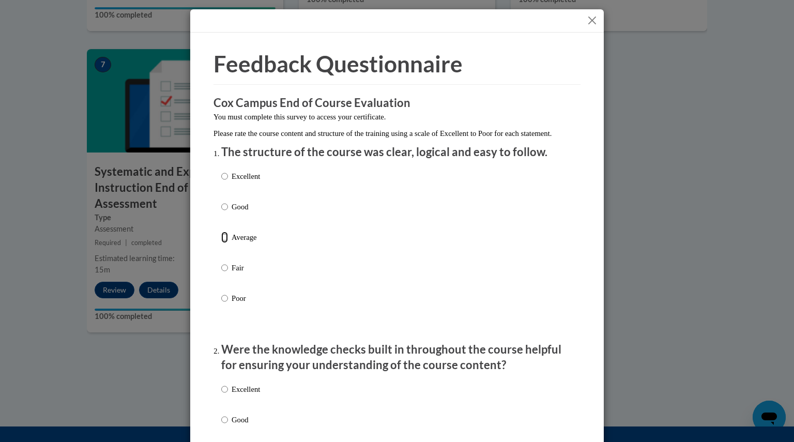
click at [221, 243] on input "Average" at bounding box center [224, 237] width 7 height 11
radio input "true"
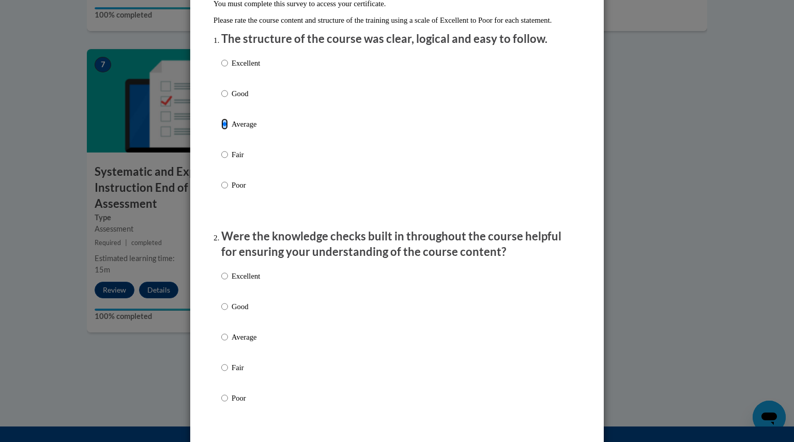
scroll to position [155, 0]
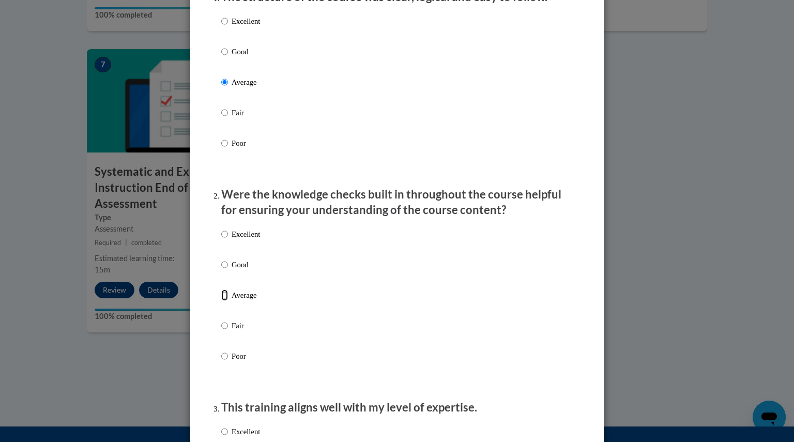
click at [223, 301] on input "Average" at bounding box center [224, 295] width 7 height 11
radio input "true"
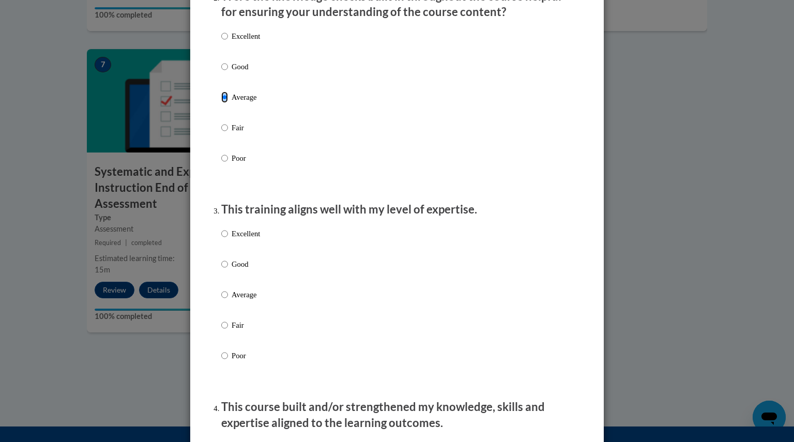
scroll to position [362, 0]
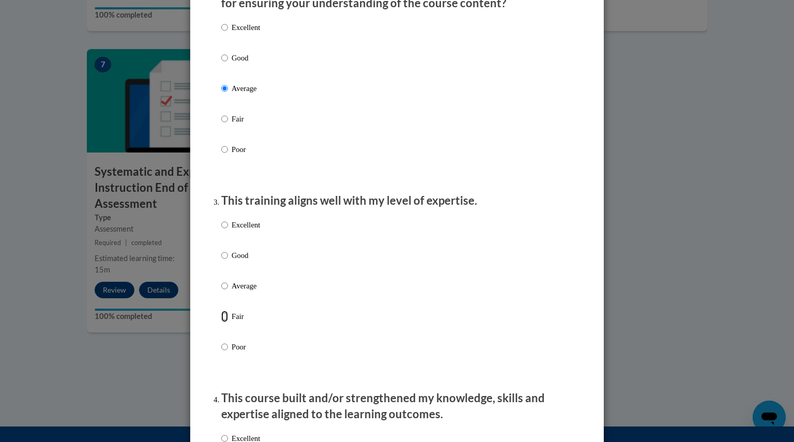
click at [221, 322] on input "Fair" at bounding box center [224, 316] width 7 height 11
radio input "true"
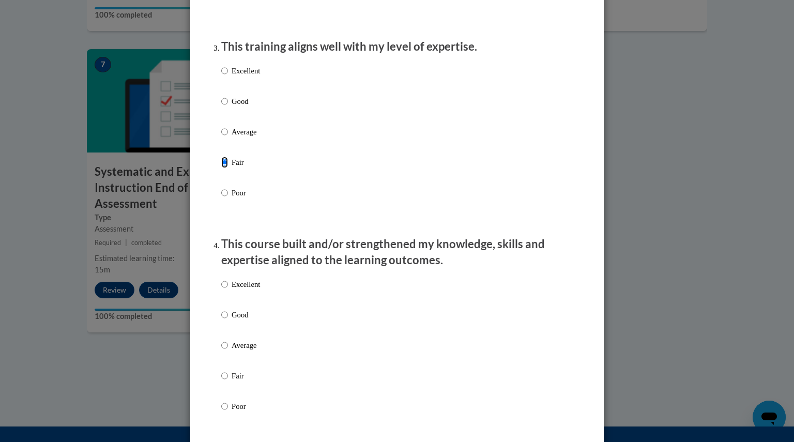
scroll to position [569, 0]
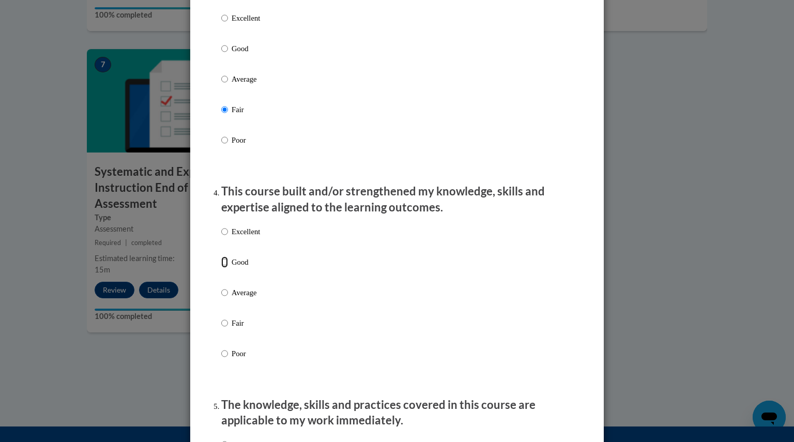
click at [221, 268] on input "Good" at bounding box center [224, 261] width 7 height 11
radio input "true"
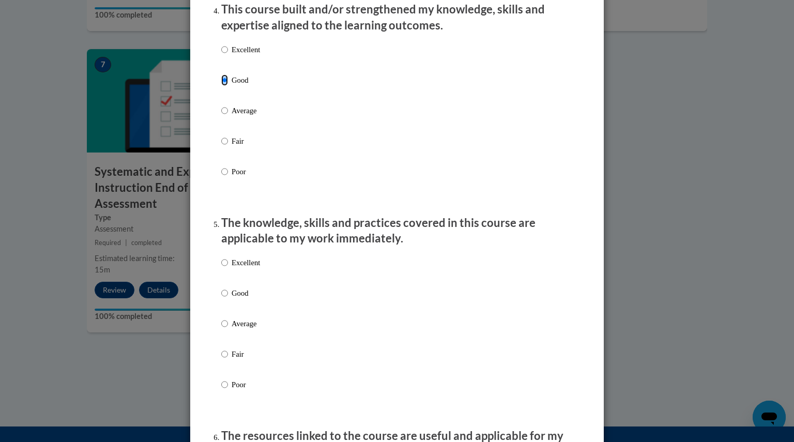
scroll to position [776, 0]
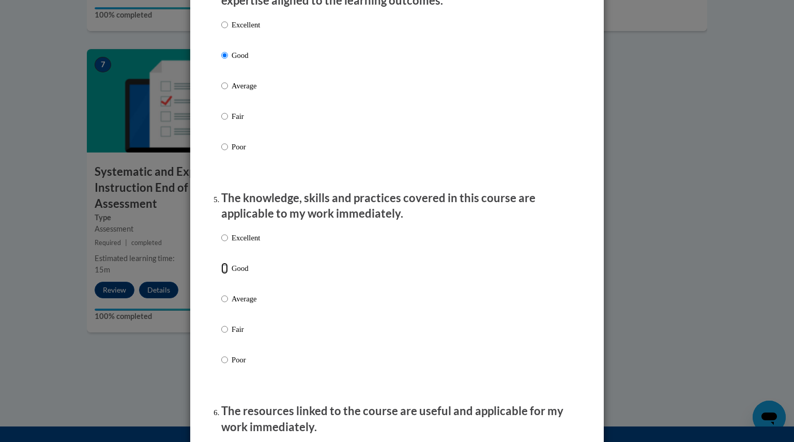
click at [221, 274] on input "Good" at bounding box center [224, 268] width 7 height 11
radio input "true"
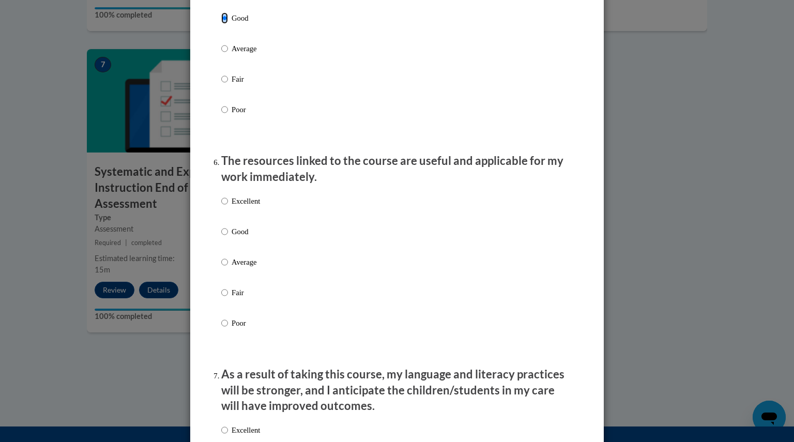
scroll to position [1034, 0]
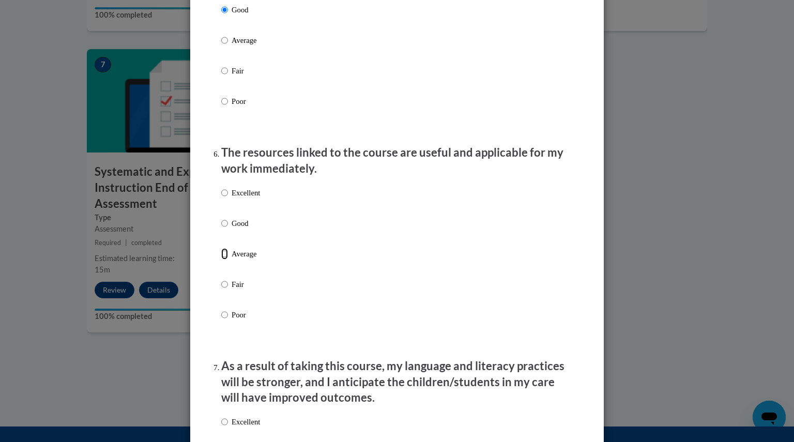
click at [221, 260] on input "Average" at bounding box center [224, 253] width 7 height 11
radio input "true"
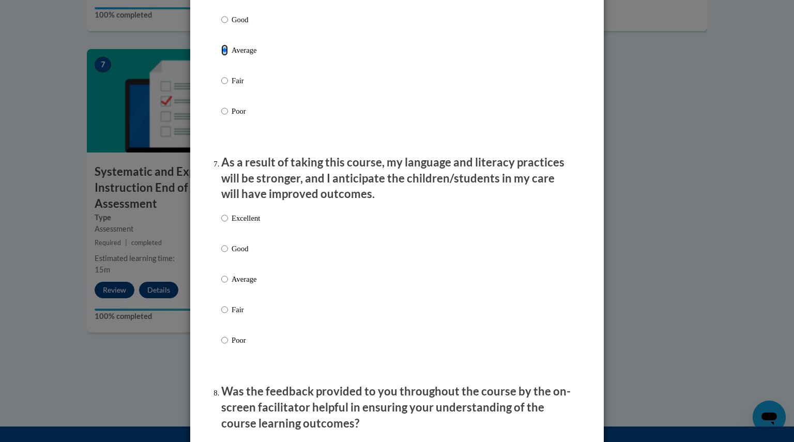
scroll to position [1241, 0]
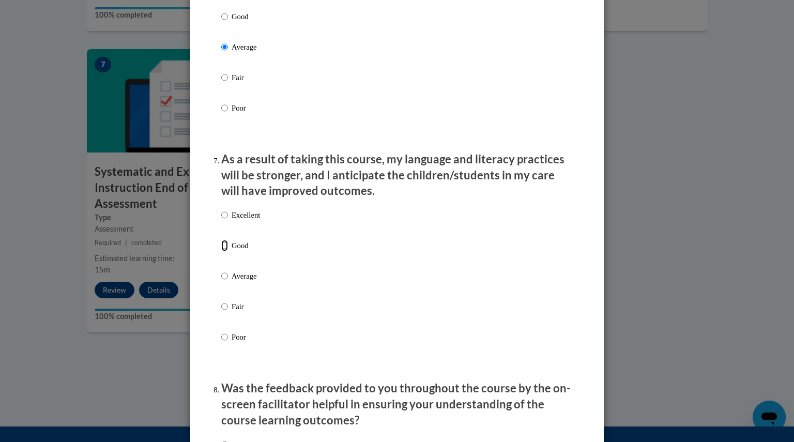
click at [221, 251] on input "Good" at bounding box center [224, 245] width 7 height 11
radio input "true"
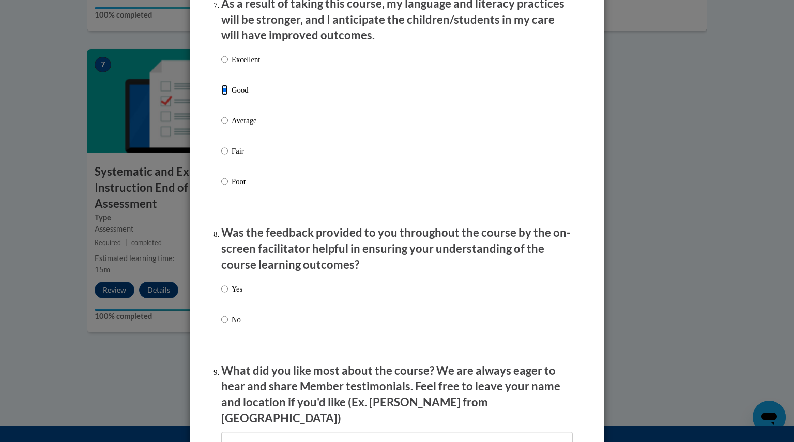
scroll to position [1448, 0]
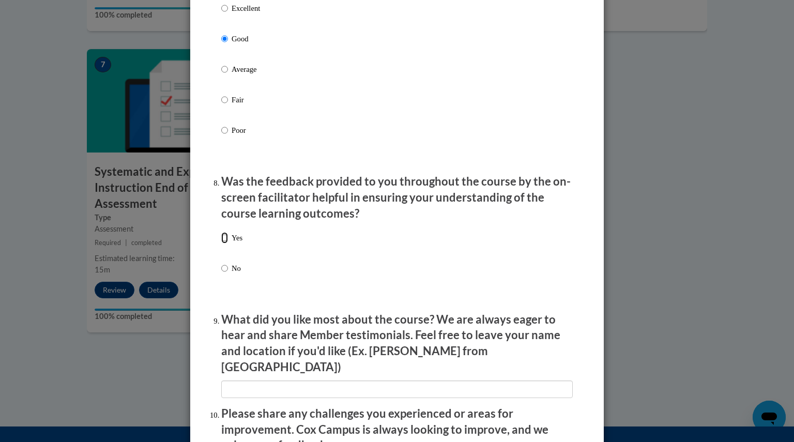
click at [221, 244] on input "Yes" at bounding box center [224, 237] width 7 height 11
radio input "true"
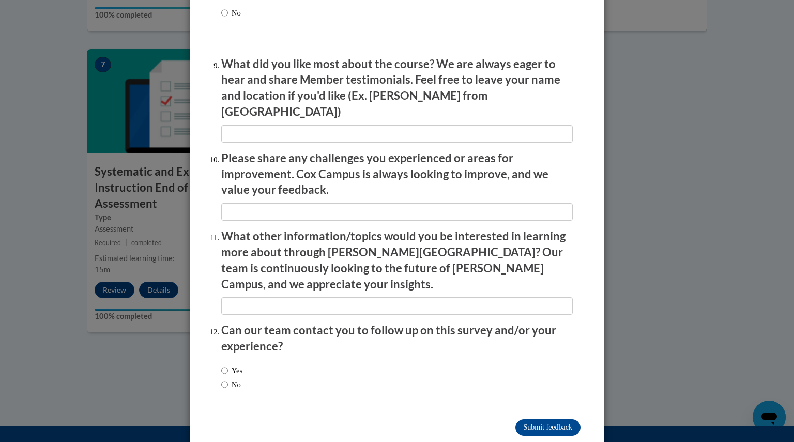
scroll to position [1708, 0]
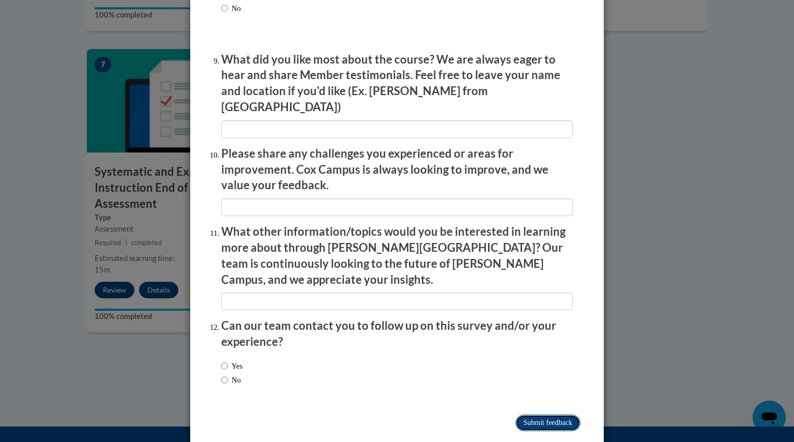
click at [552, 415] on input "Submit feedback" at bounding box center [547, 423] width 65 height 17
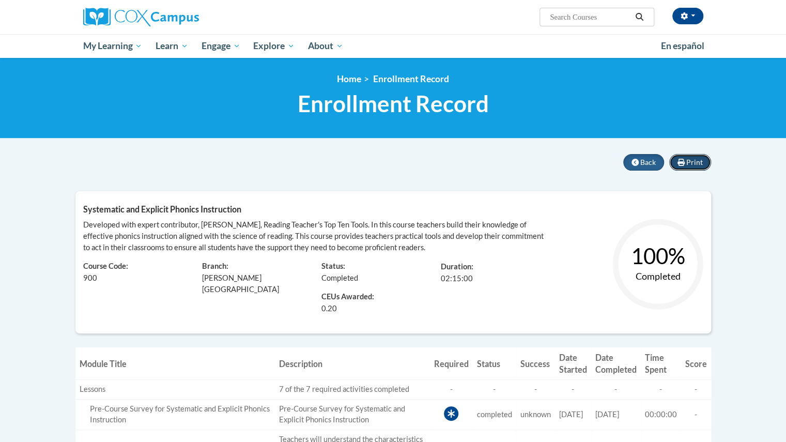
click at [691, 159] on span "Print" at bounding box center [695, 162] width 17 height 9
